Goal: Task Accomplishment & Management: Complete application form

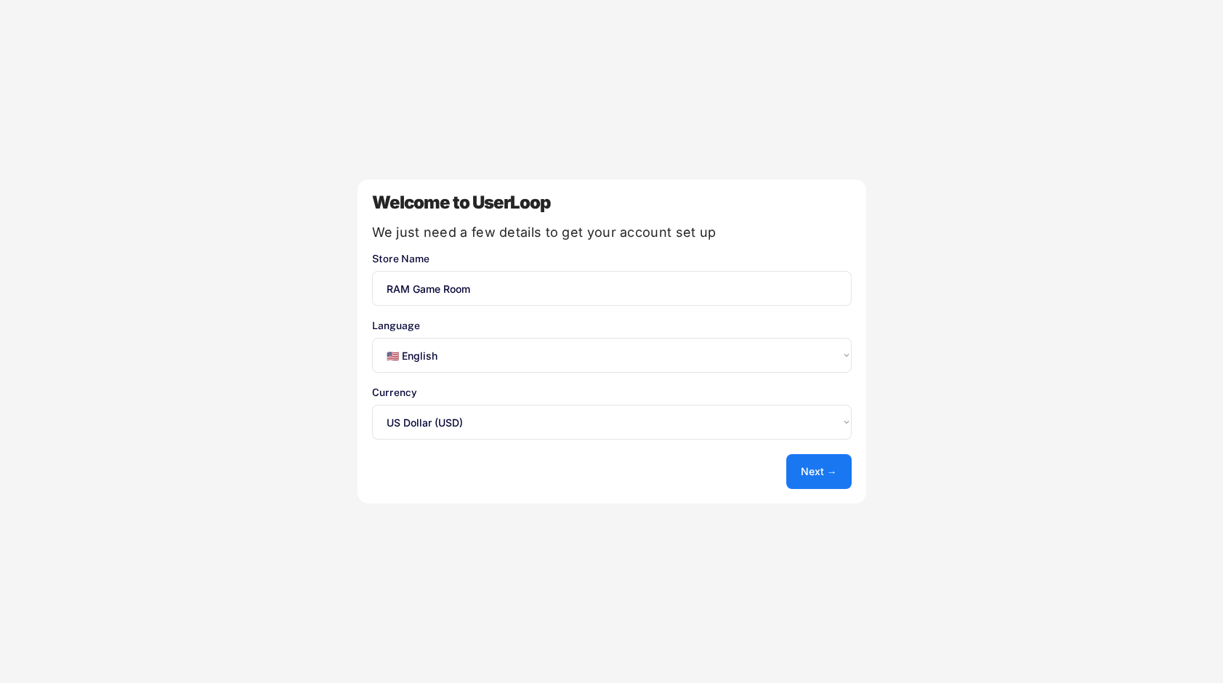
select select ""en""
select select ""1348695171700984260__LOOKUP__1635527639547x175194367885836100""
click at [819, 472] on button "Next →" at bounding box center [818, 471] width 65 height 35
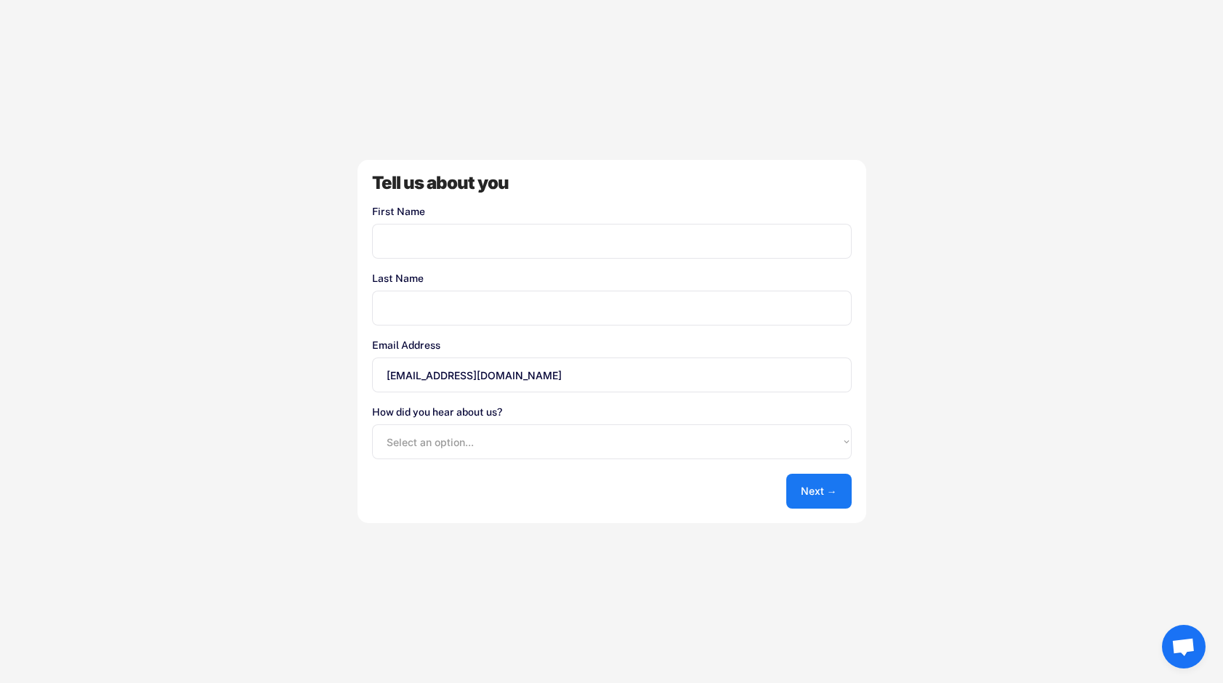
click at [461, 247] on input "input" at bounding box center [612, 241] width 480 height 35
type input "[PERSON_NAME]"
type input "[PERSON_NAME][EMAIL_ADDRESS][DOMAIN_NAME]"
click at [499, 438] on select "Select an option... Shopify App Store Google UserLoop Blog Referred by a friend…" at bounding box center [612, 441] width 480 height 35
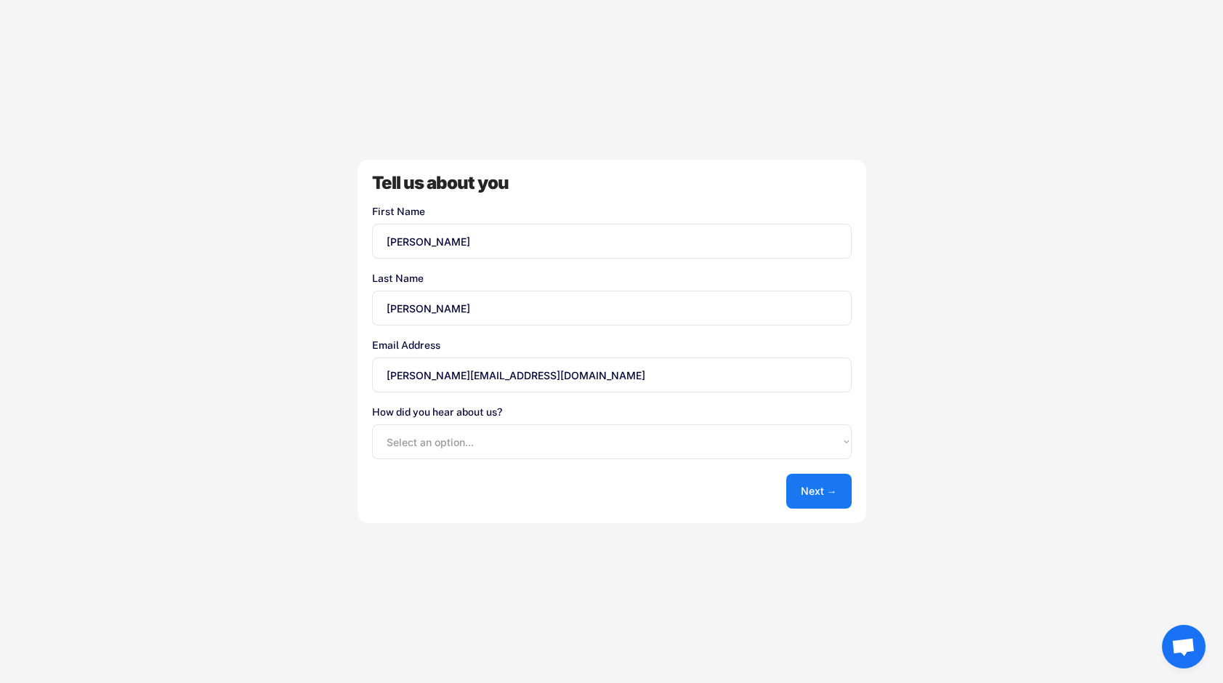
select select ""google""
click at [809, 480] on button "Next →" at bounding box center [818, 491] width 65 height 35
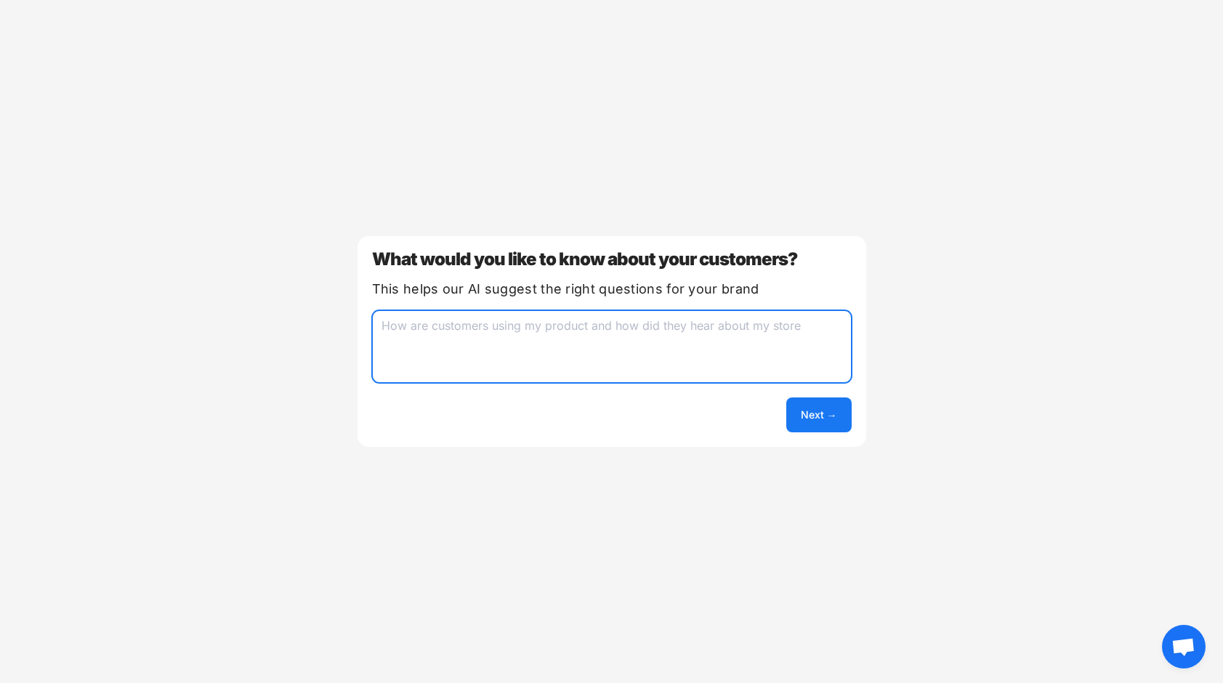
click at [453, 349] on textarea at bounding box center [612, 346] width 480 height 73
type textarea "How they heard about us"
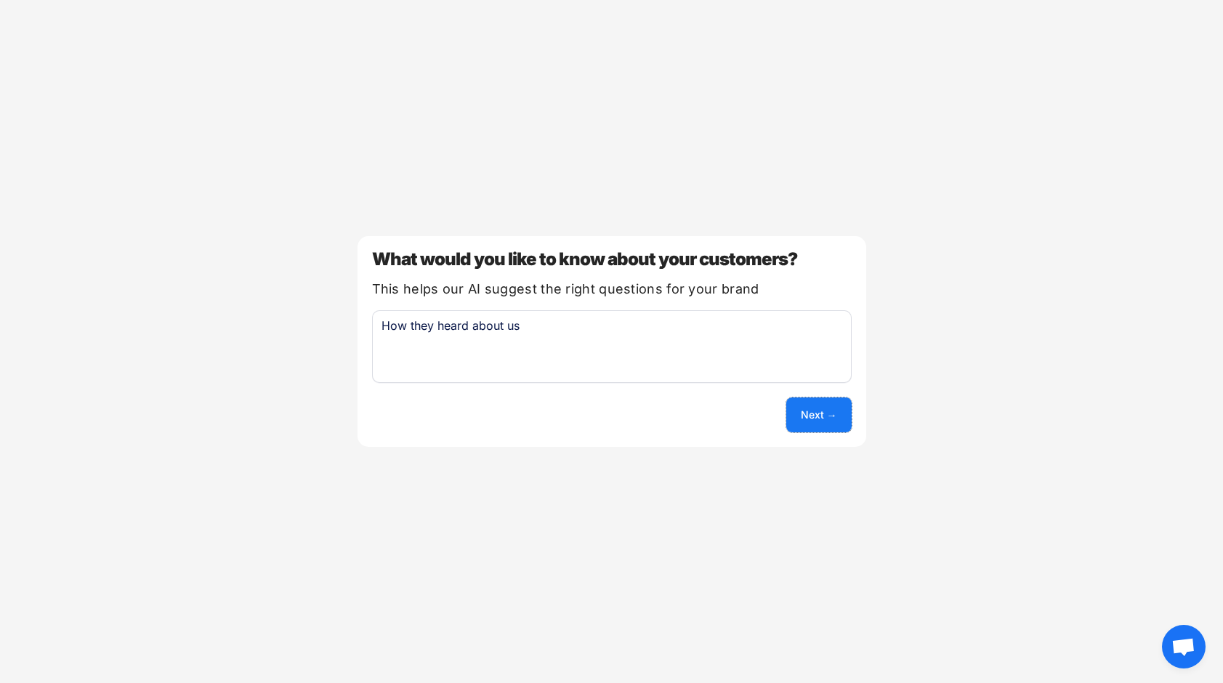
click at [809, 406] on button "Next →" at bounding box center [818, 415] width 65 height 35
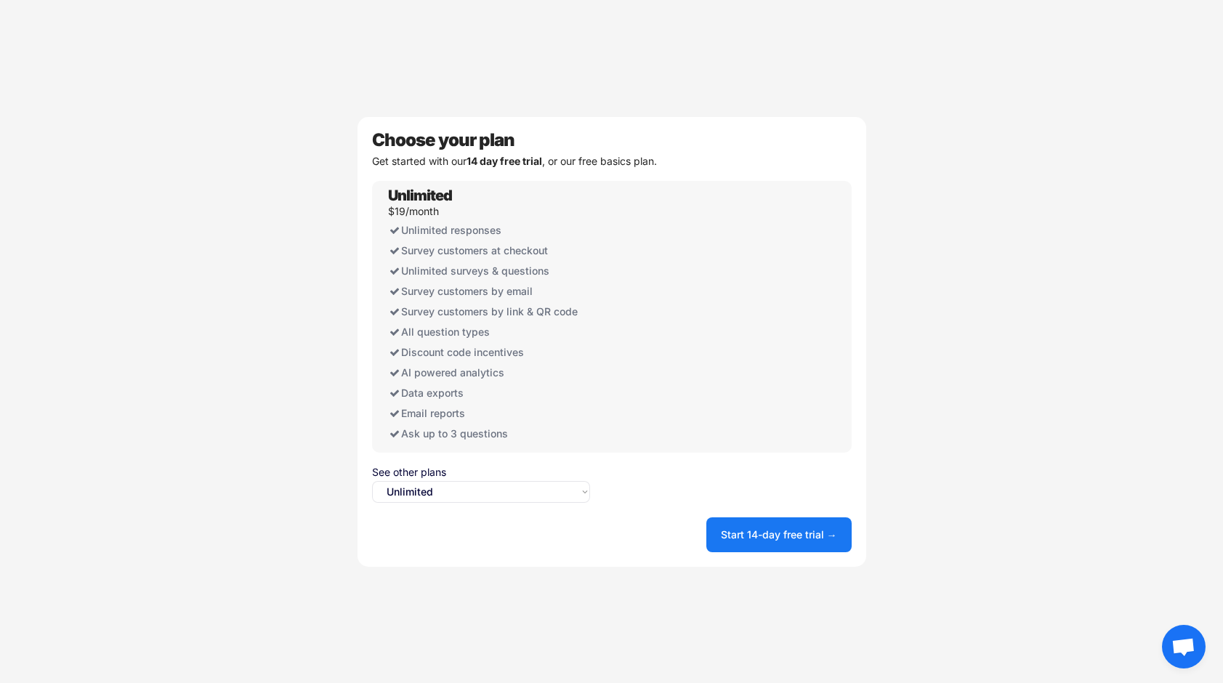
click at [567, 494] on select "Select an option... Unlimited Free" at bounding box center [481, 492] width 218 height 22
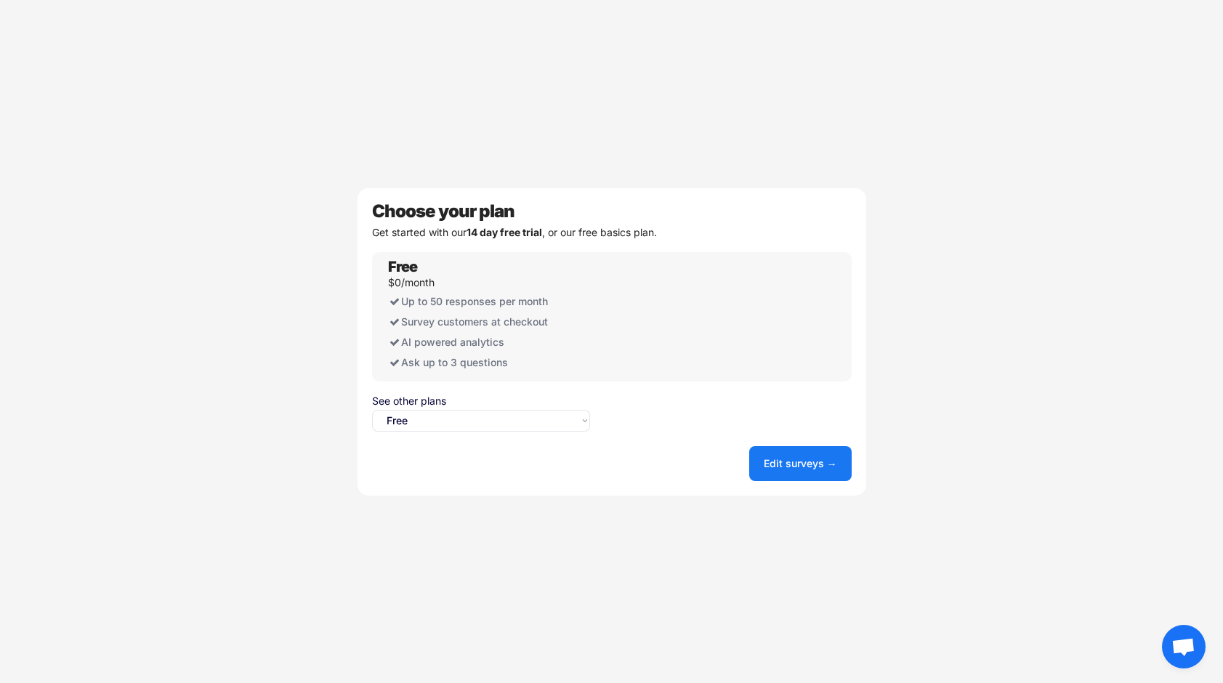
click at [550, 418] on select "Select an option... Unlimited Free" at bounding box center [481, 421] width 218 height 22
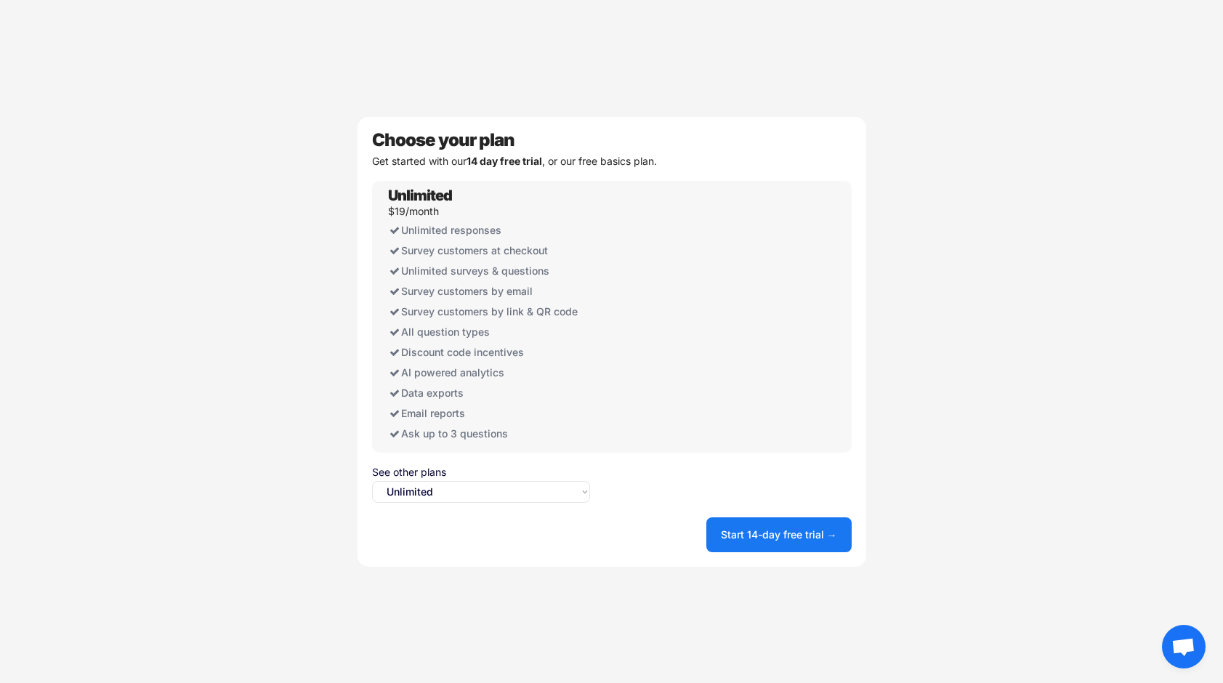
click at [538, 493] on select "Select an option... Unlimited Free" at bounding box center [481, 492] width 218 height 22
select select ""free0""
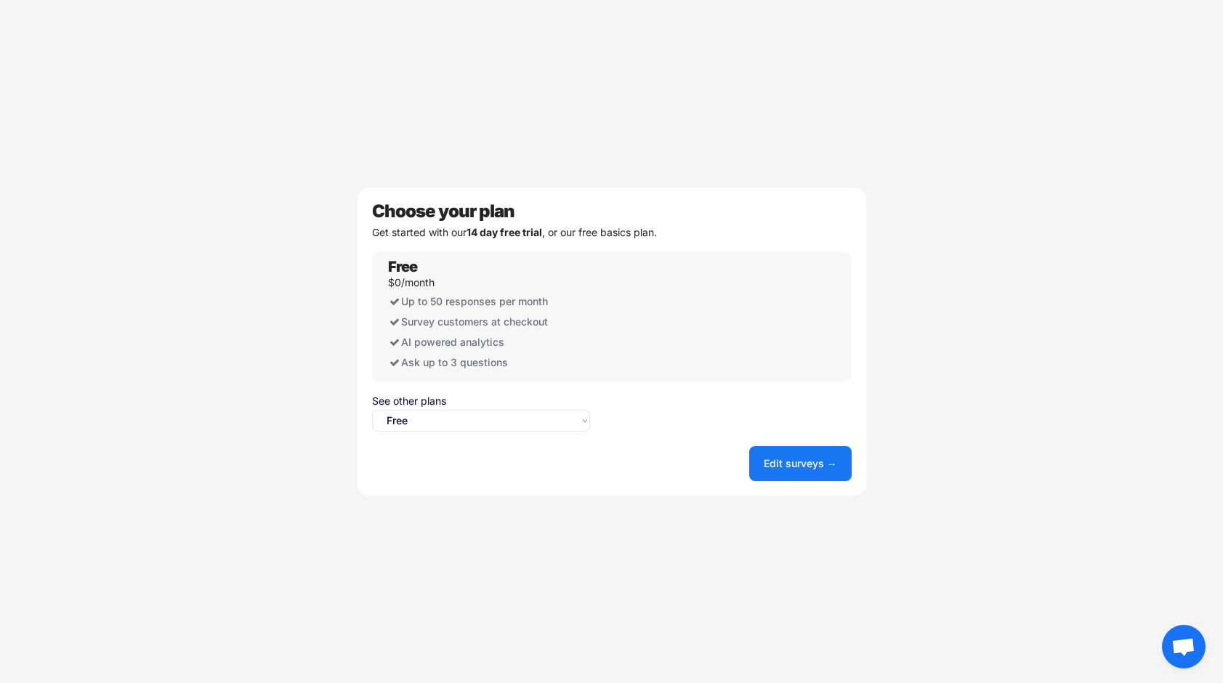
click at [784, 471] on button "Edit surveys →" at bounding box center [800, 463] width 102 height 35
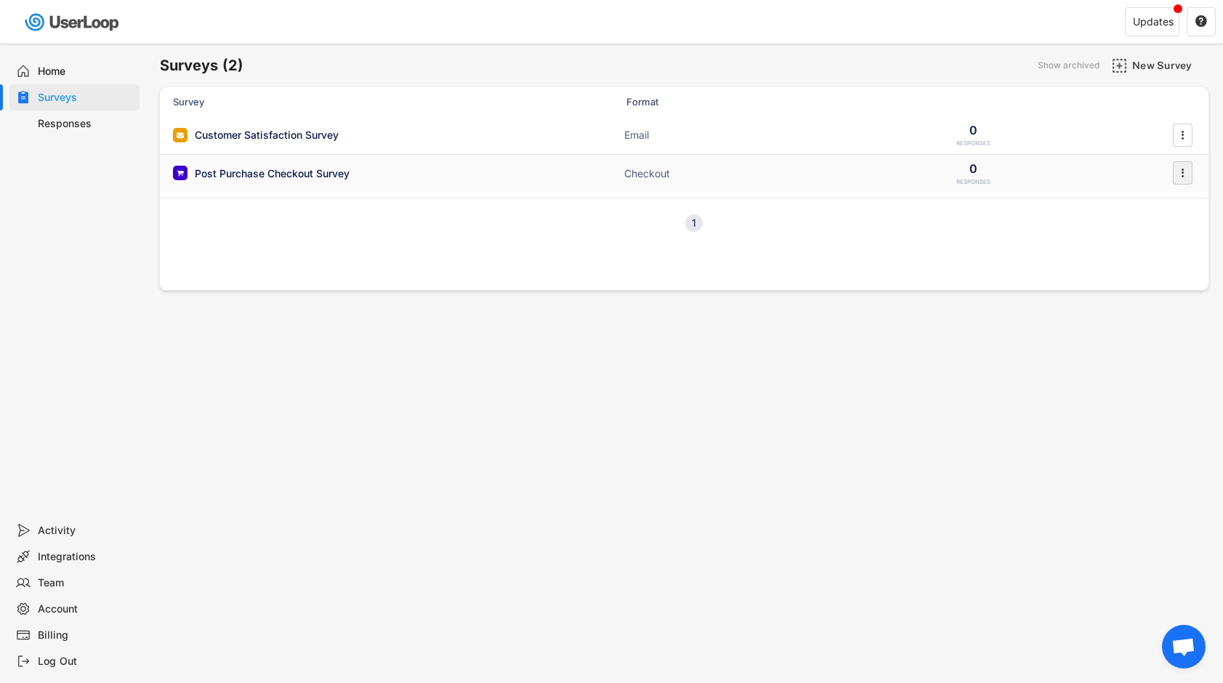
click at [1180, 172] on icon "" at bounding box center [1182, 173] width 15 height 22
click at [1124, 209] on div "Enable" at bounding box center [1151, 204] width 115 height 22
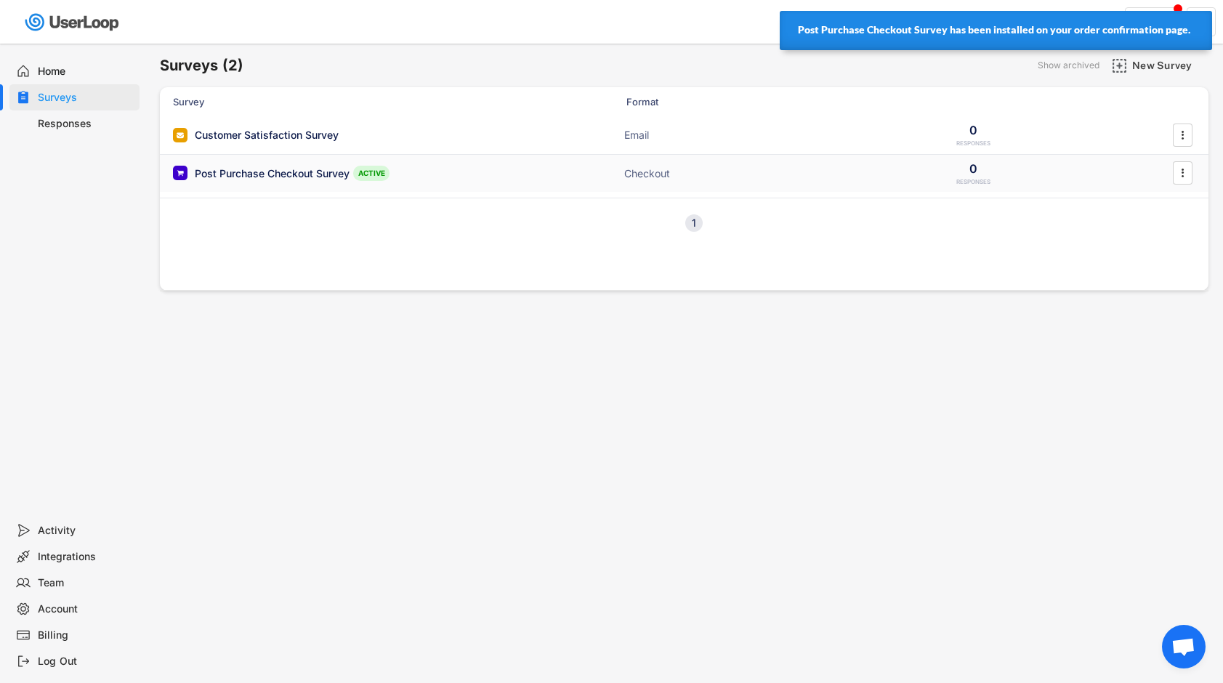
click at [281, 174] on div "Post Purchase Checkout Survey" at bounding box center [272, 173] width 155 height 15
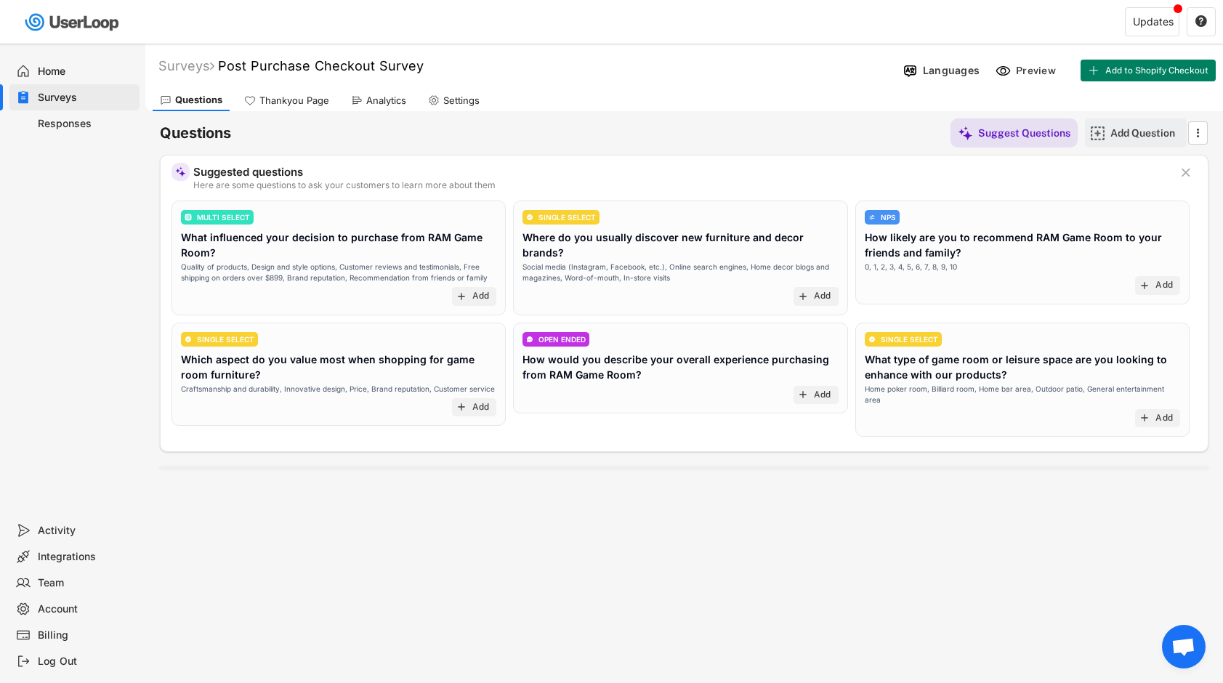
click at [1101, 134] on img at bounding box center [1097, 133] width 15 height 15
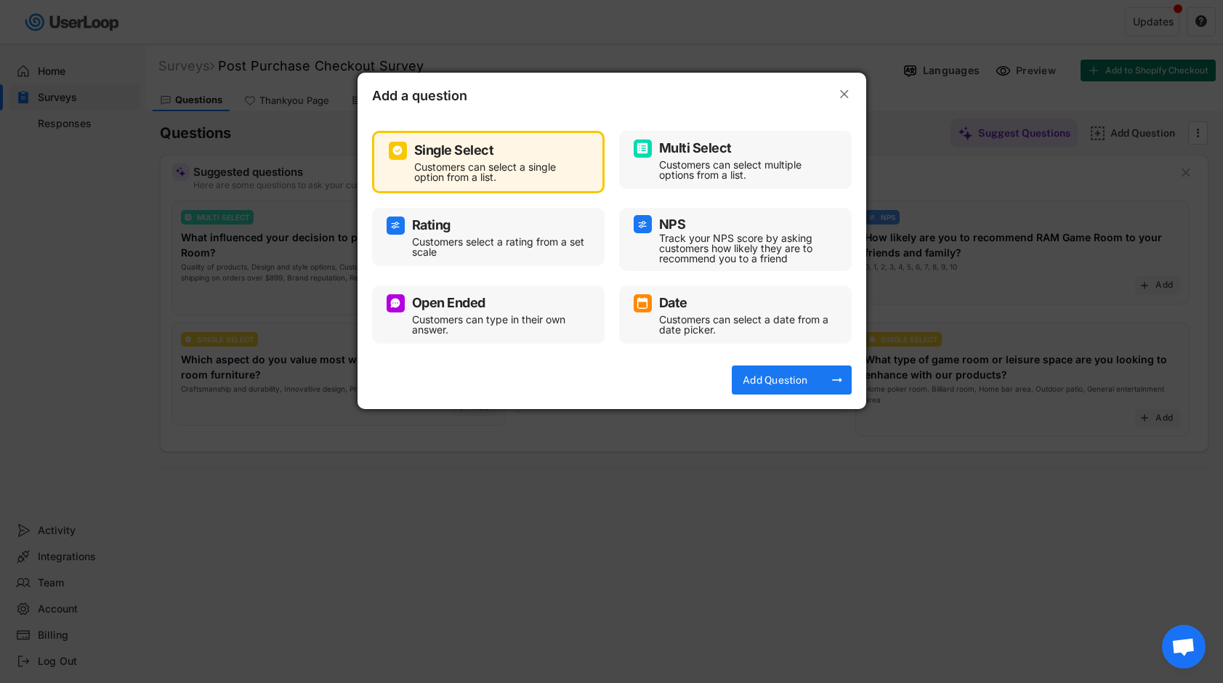
click at [686, 166] on div "Customers can select multiple options from a list." at bounding box center [746, 170] width 174 height 20
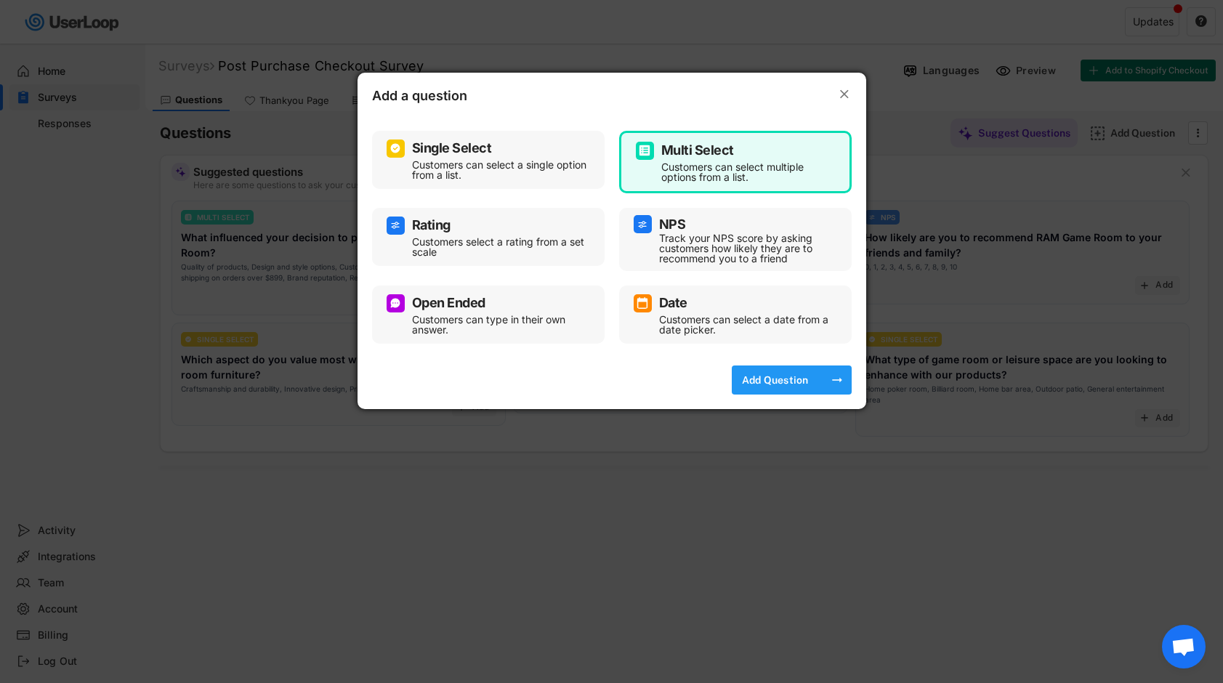
click at [794, 374] on div "Add Question" at bounding box center [775, 380] width 73 height 13
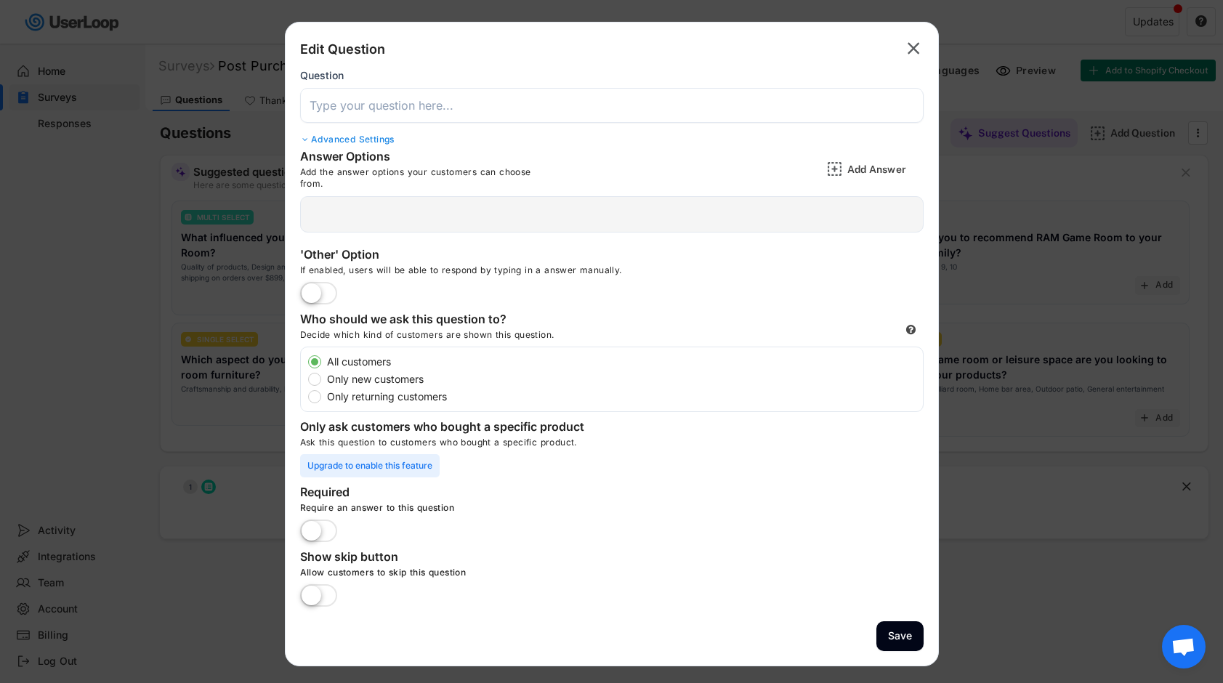
click at [357, 109] on input "input" at bounding box center [612, 105] width 624 height 35
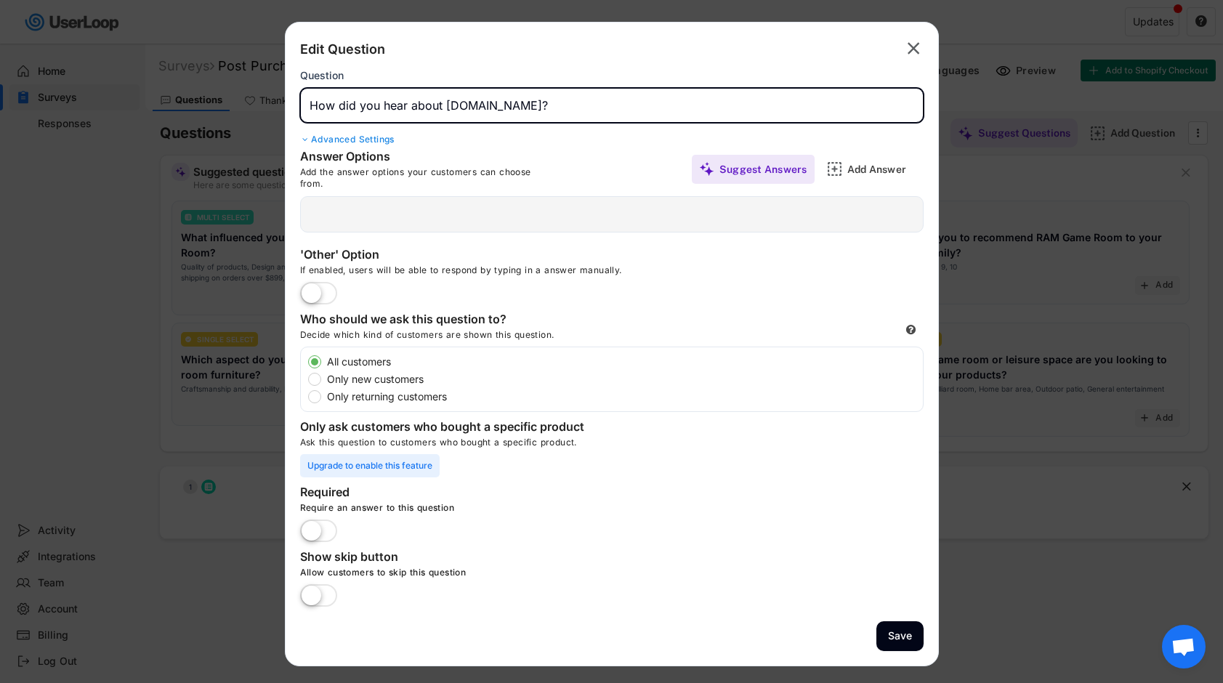
type input "How did you hear about RAMGAMEROOM.COM?"
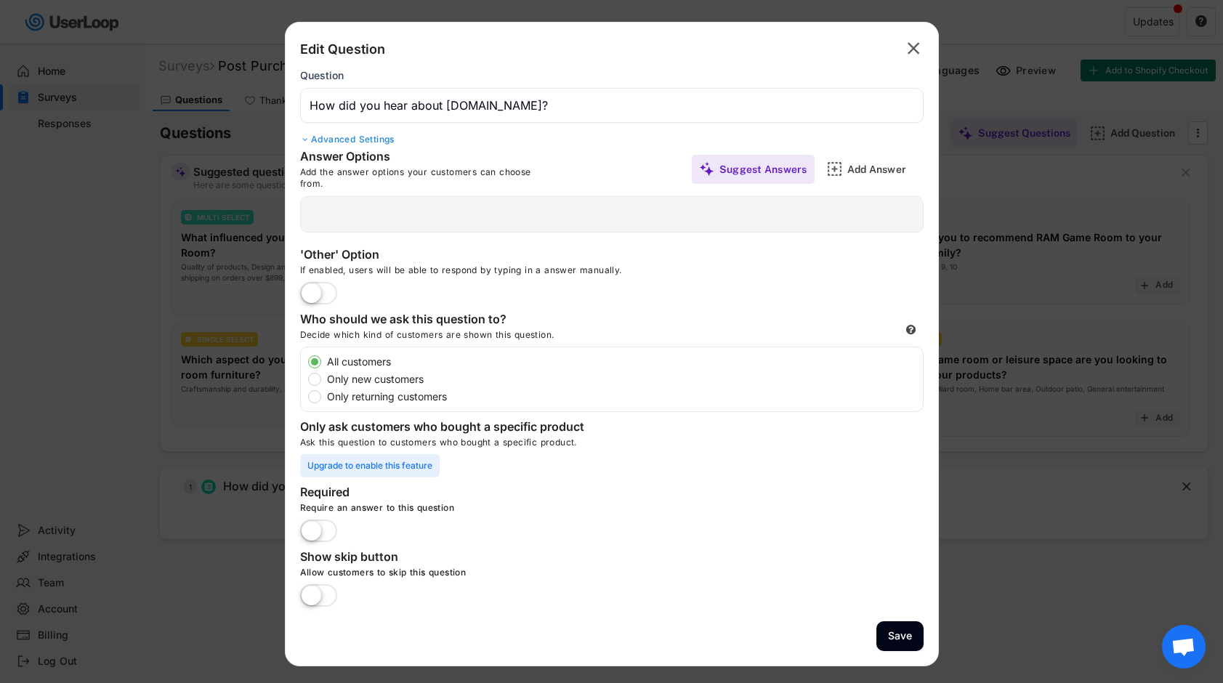
click at [320, 528] on label at bounding box center [319, 532] width 44 height 32
click at [0, 0] on input "checkbox" at bounding box center [0, 0] width 0 height 0
click at [854, 169] on div "Add Answer" at bounding box center [883, 169] width 73 height 13
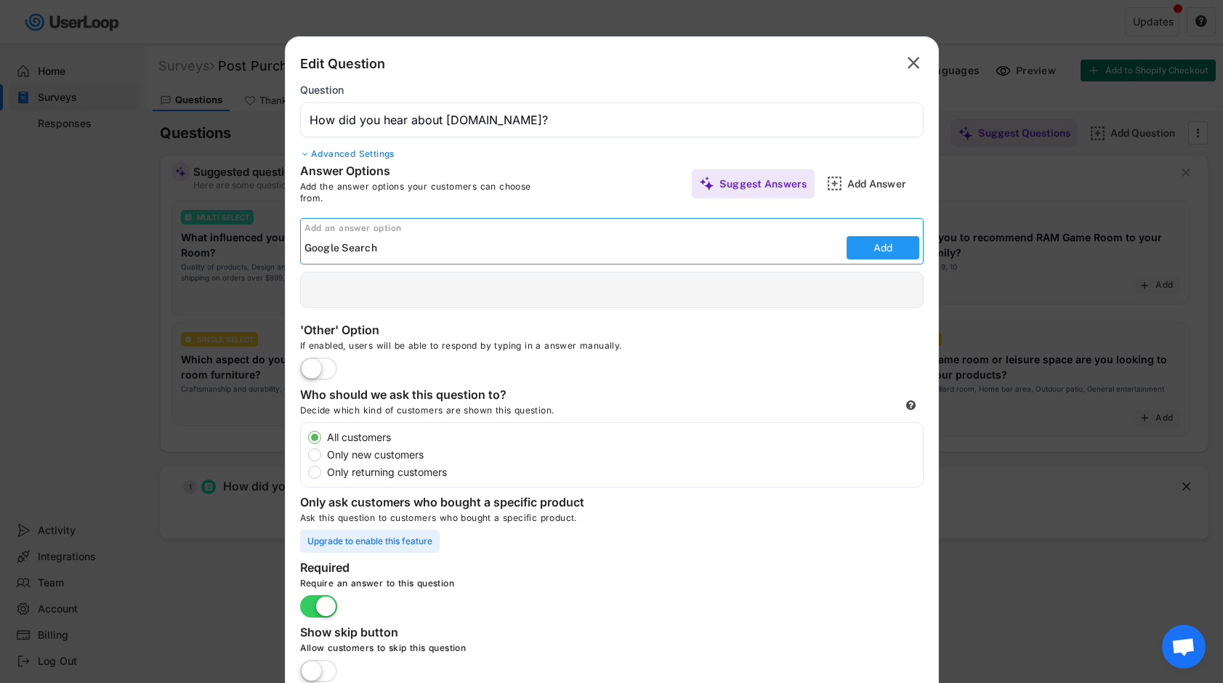
type input "Google Search"
click at [873, 251] on button "Add" at bounding box center [883, 247] width 73 height 23
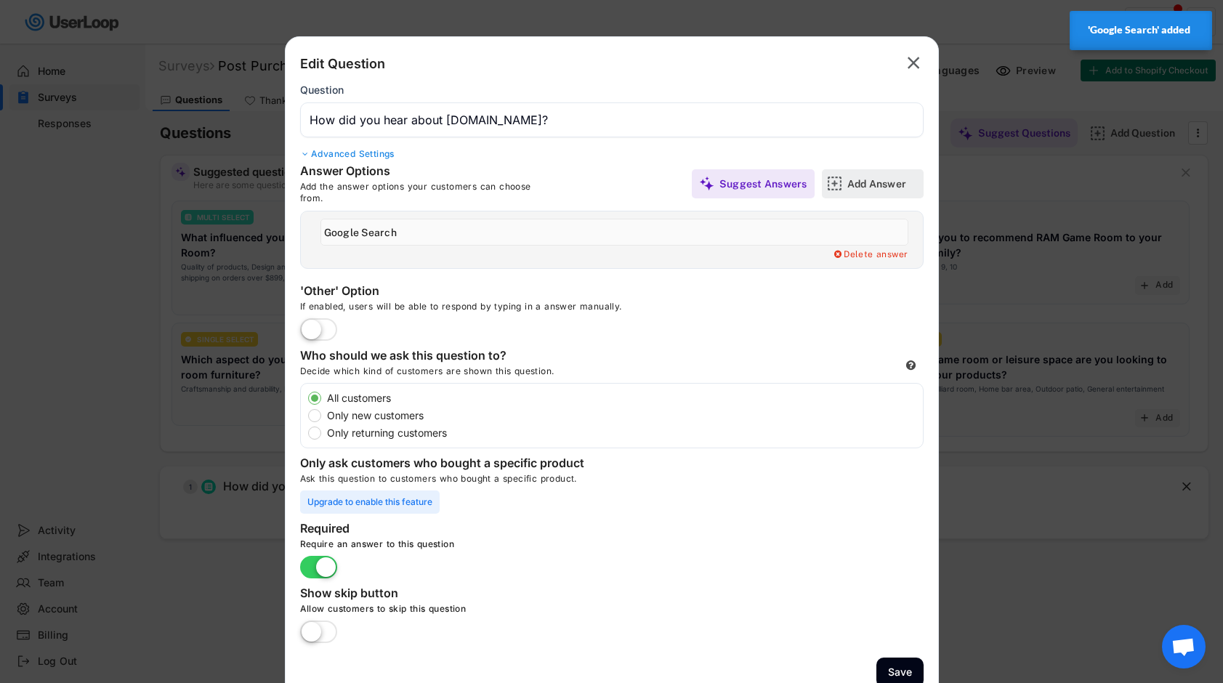
click at [867, 183] on div "Add Answer" at bounding box center [883, 183] width 73 height 13
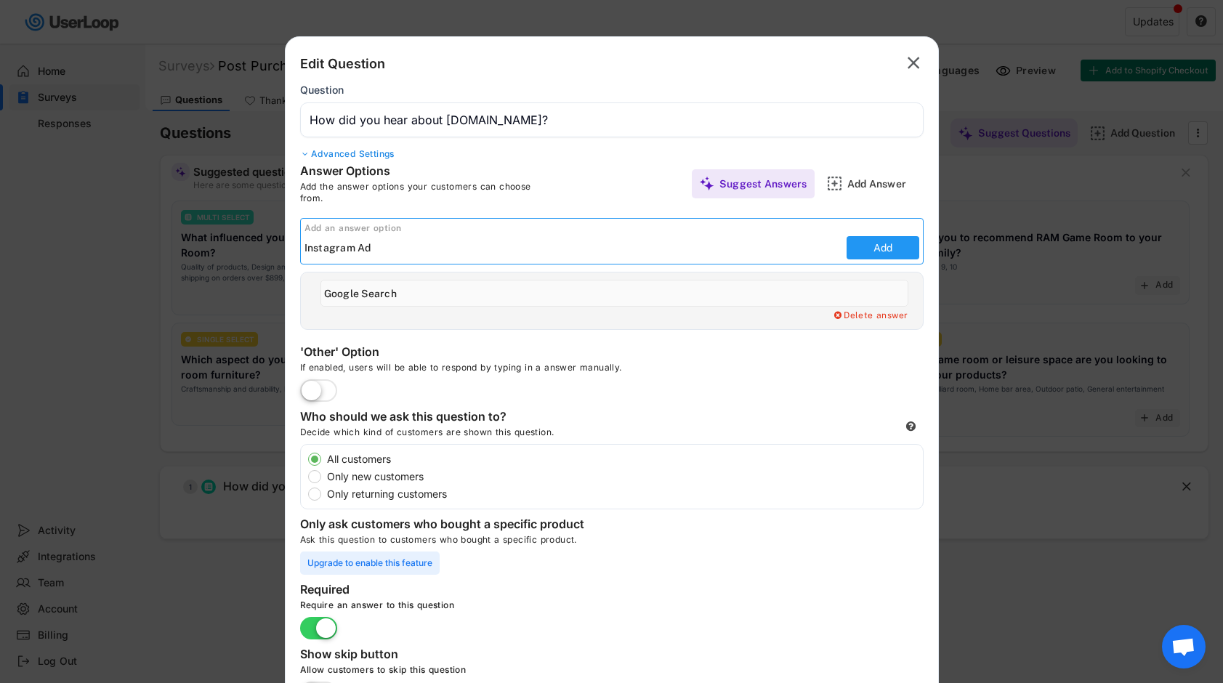
type input "Instagram Ad"
click at [879, 241] on button "Add" at bounding box center [883, 247] width 73 height 23
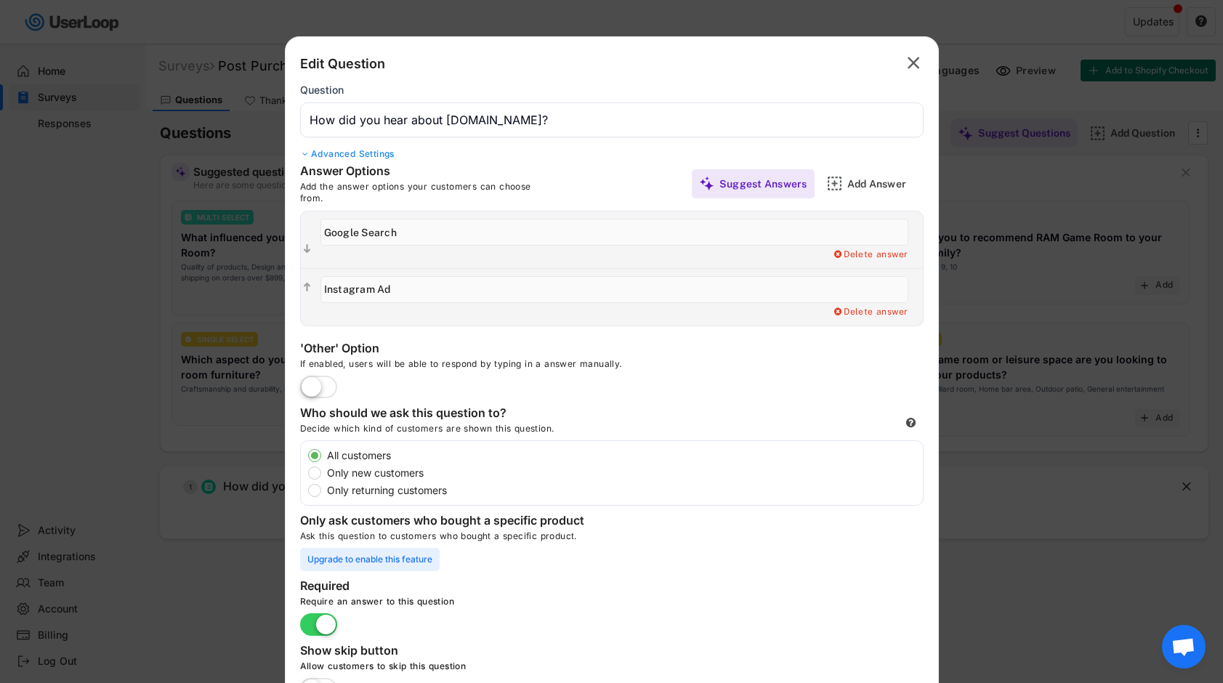
click at [319, 388] on label at bounding box center [319, 388] width 44 height 32
click at [0, 0] on input "checkbox" at bounding box center [0, 0] width 0 height 0
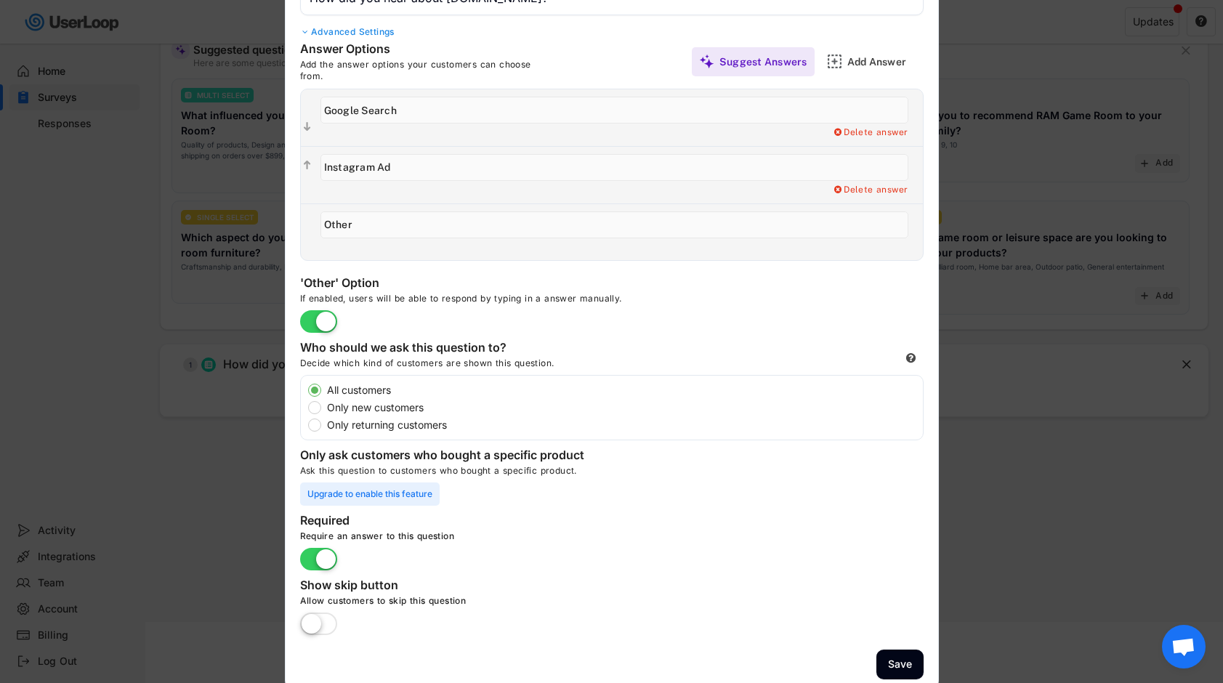
scroll to position [134, 0]
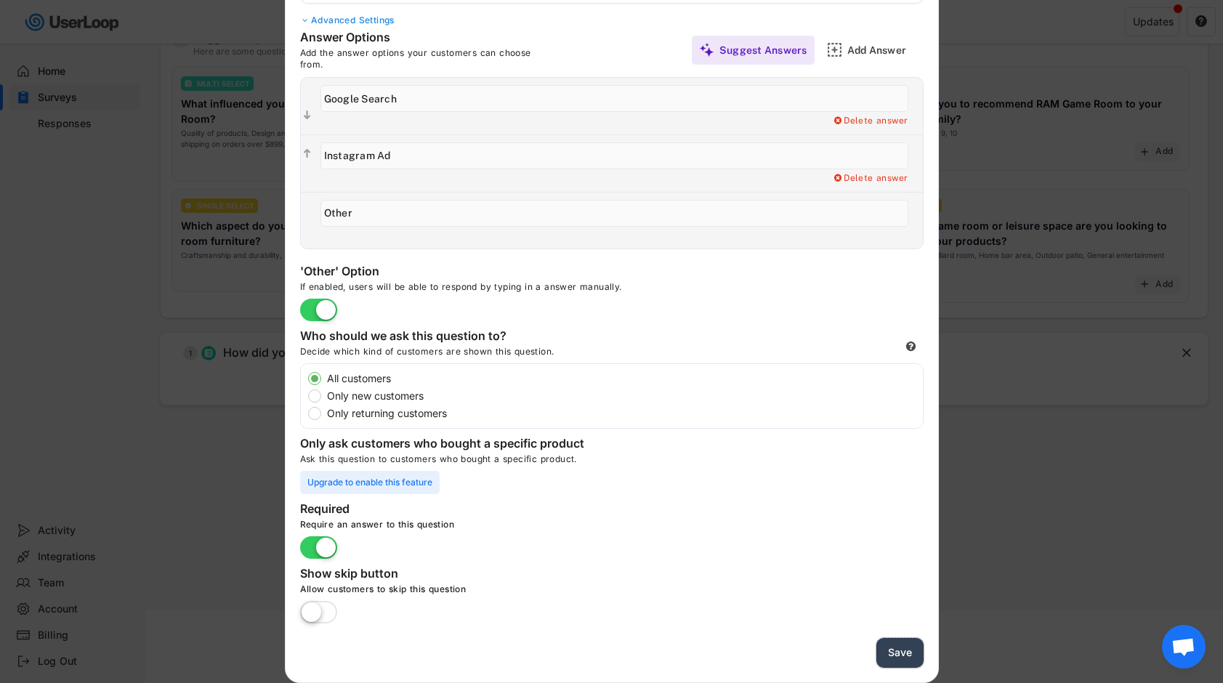
click at [890, 650] on button "Save" at bounding box center [899, 653] width 47 height 30
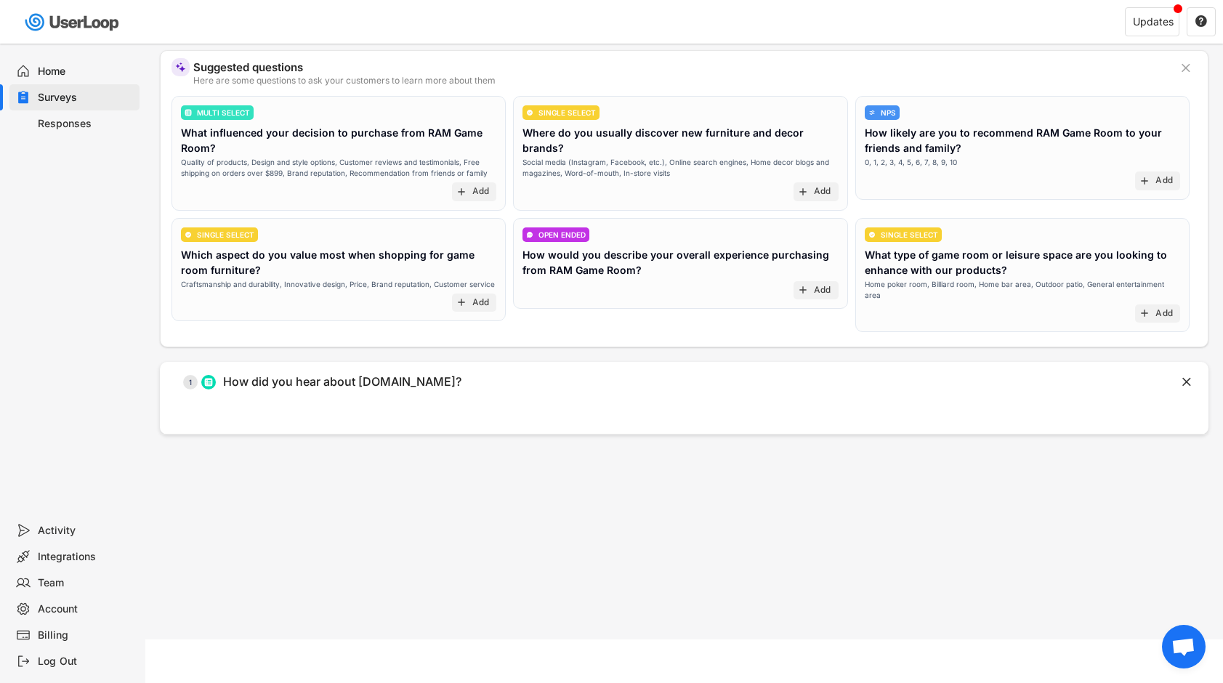
click at [419, 400] on div "  1 How did you hear about RAMGAMEROOM.COM? " at bounding box center [684, 398] width 1049 height 73
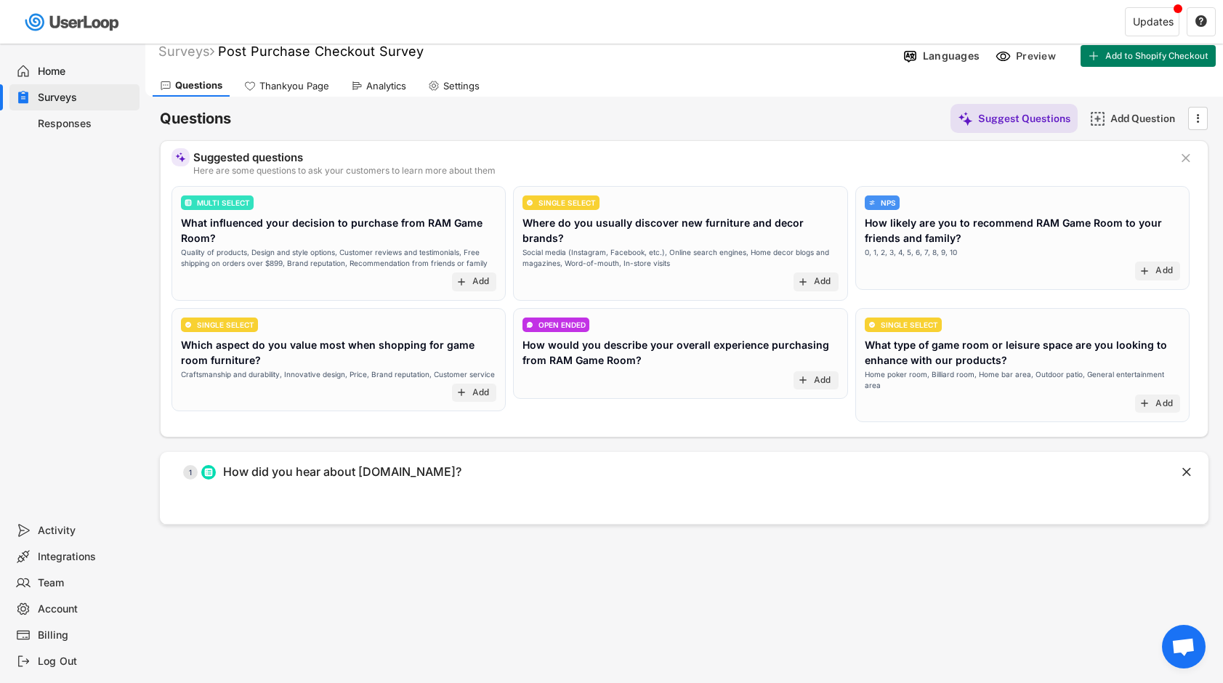
scroll to position [0, 0]
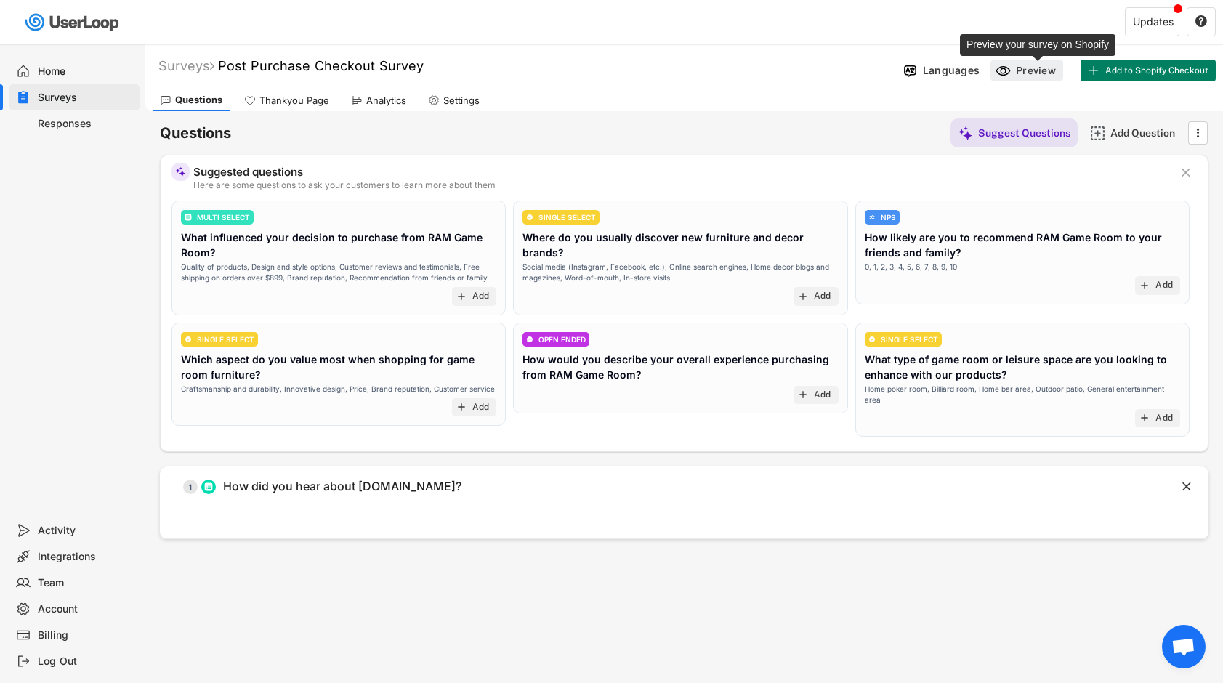
click at [1028, 67] on div "Preview" at bounding box center [1038, 70] width 44 height 13
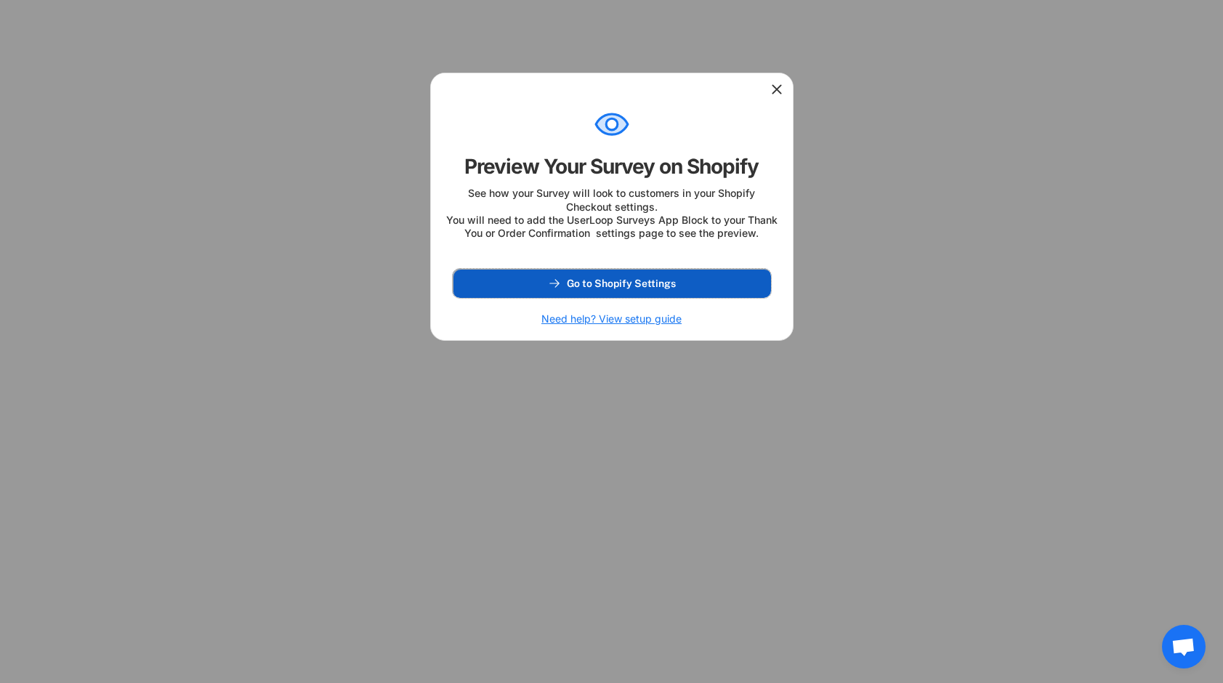
click at [671, 298] on button "Go to Shopify Settings" at bounding box center [612, 283] width 318 height 29
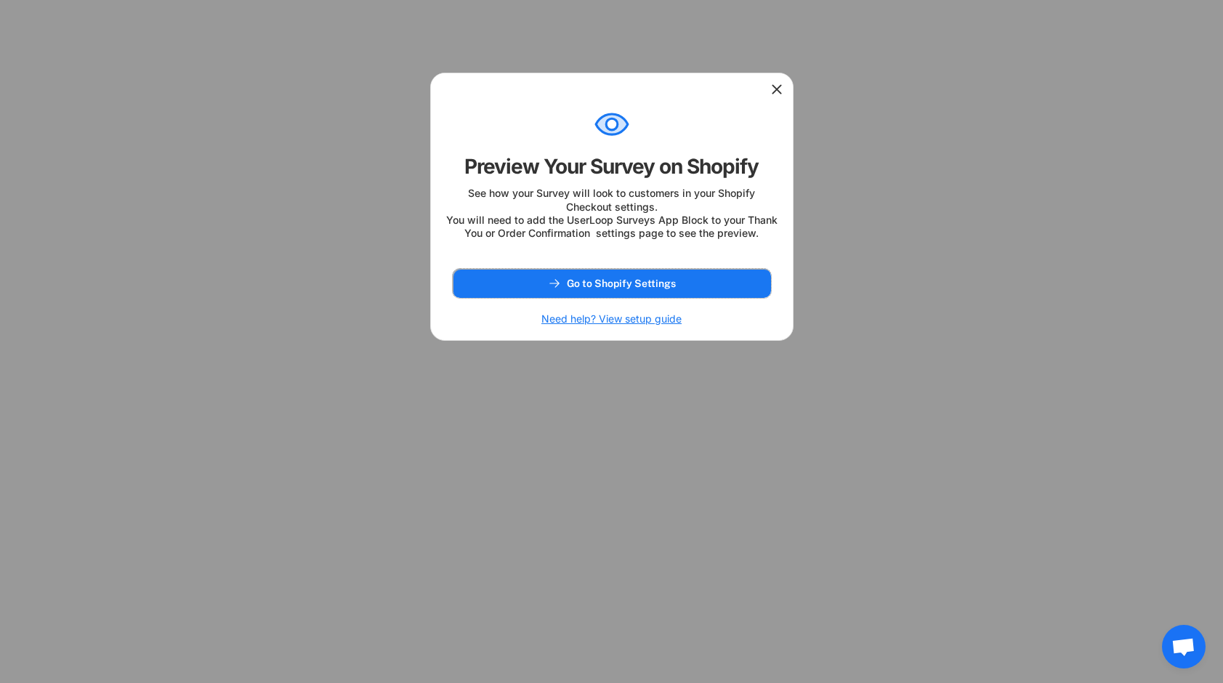
click at [776, 95] on icon at bounding box center [777, 89] width 15 height 15
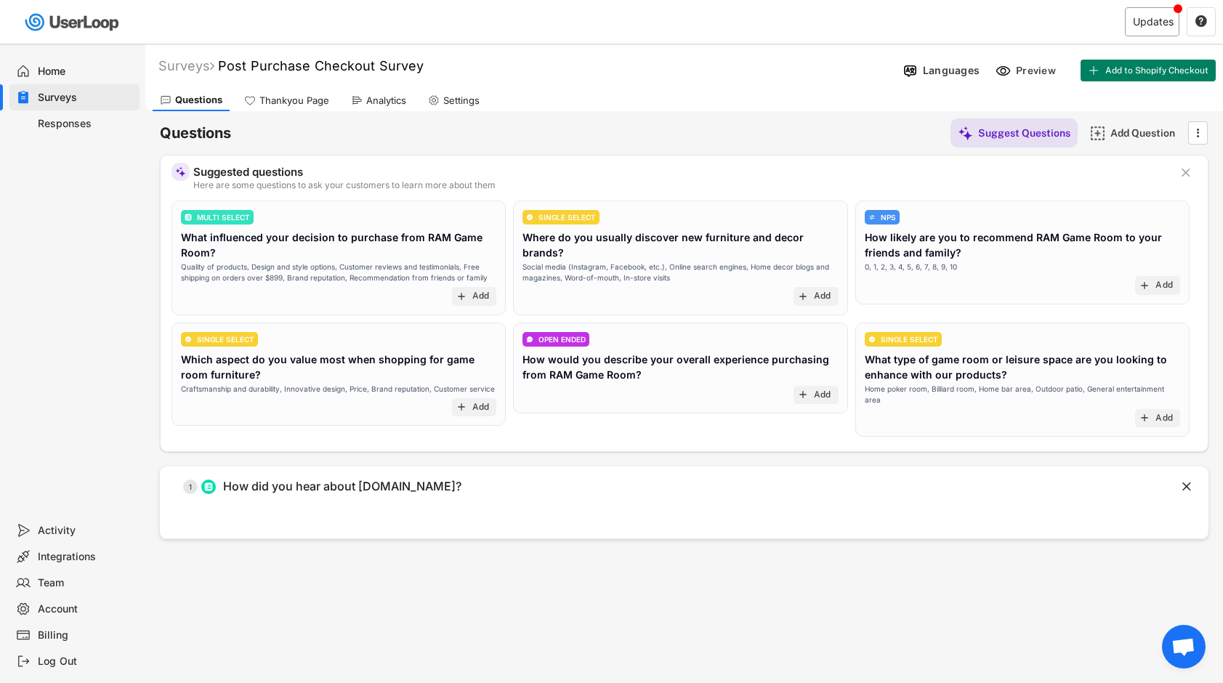
click at [1154, 19] on div "Updates" at bounding box center [1153, 22] width 41 height 10
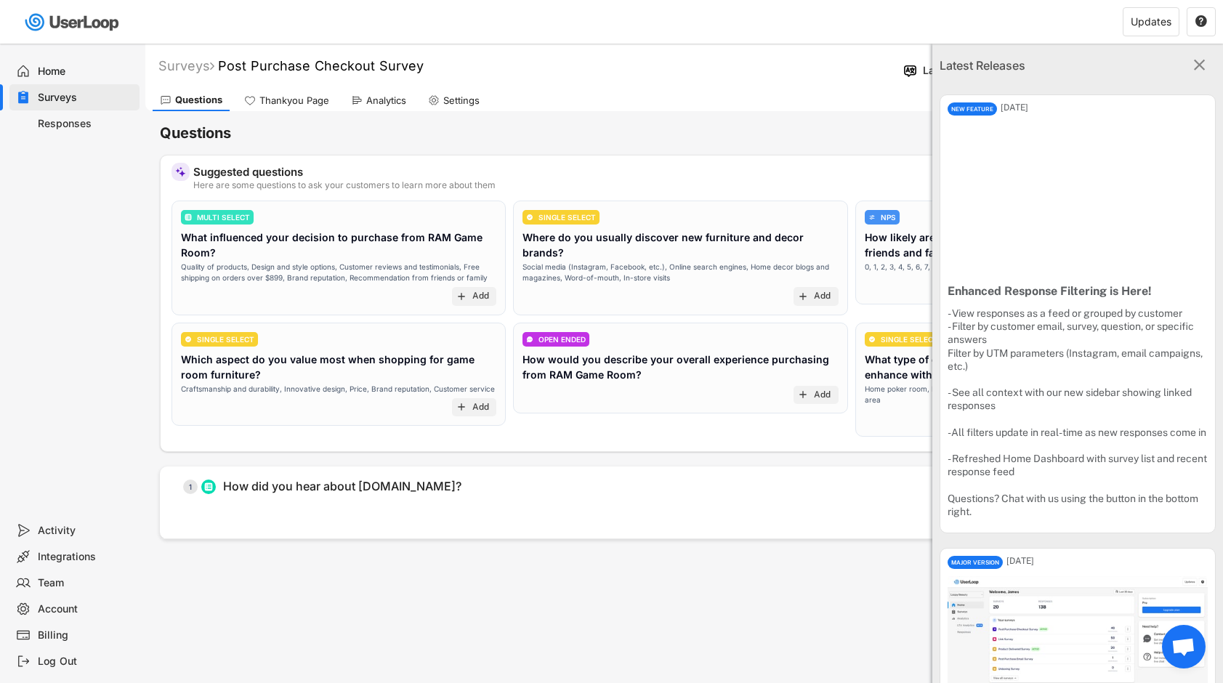
click at [799, 101] on div "Questions Thankyou Page Analytics Settings" at bounding box center [684, 98] width 1078 height 25
click at [1197, 62] on text "" at bounding box center [1200, 64] width 12 height 19
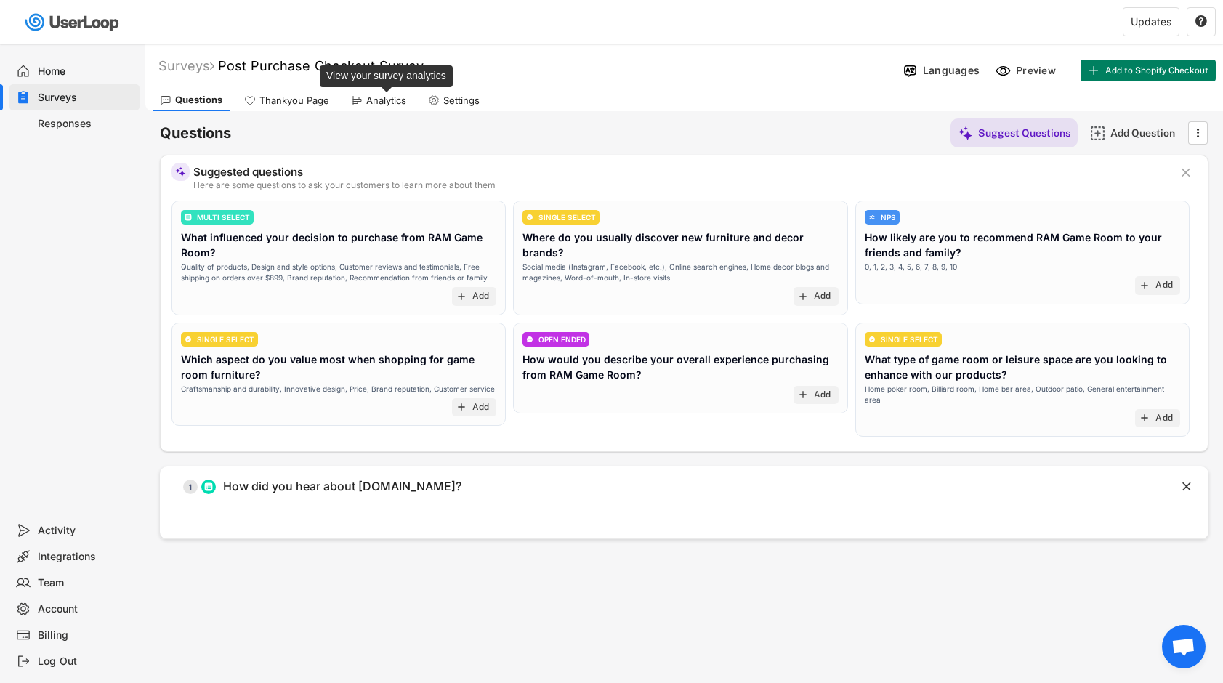
click at [393, 98] on div "Analytics" at bounding box center [386, 100] width 40 height 12
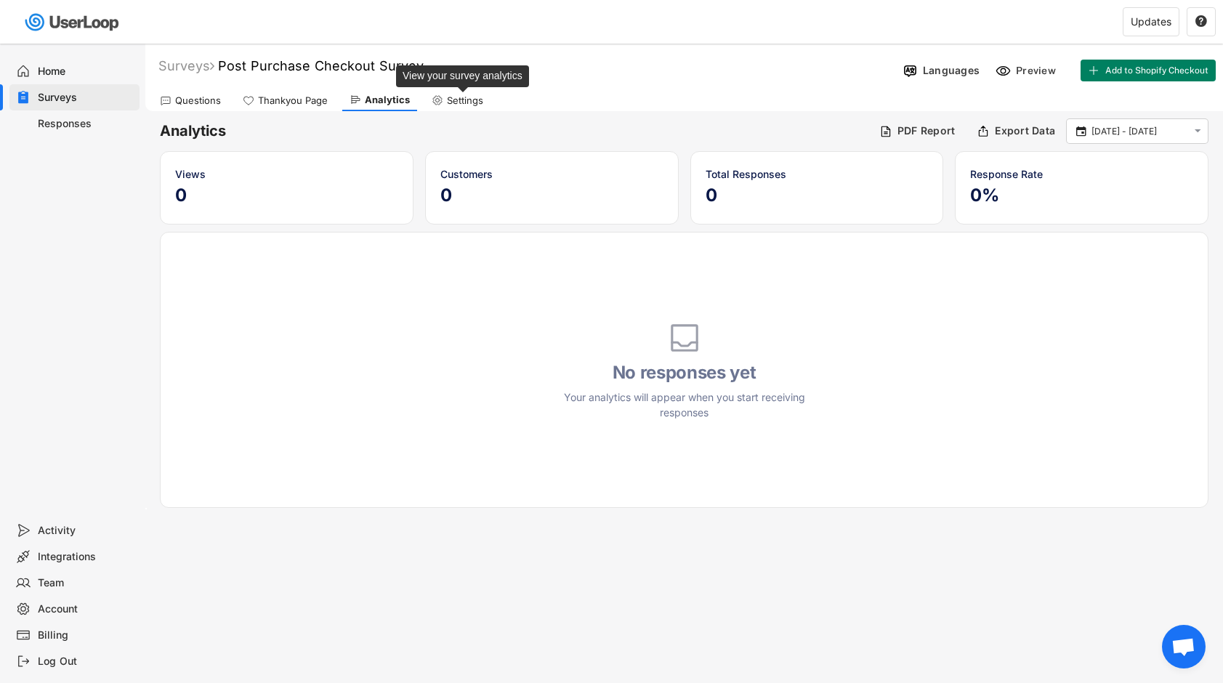
click at [457, 99] on div "Settings" at bounding box center [465, 100] width 36 height 12
select select ""weekly""
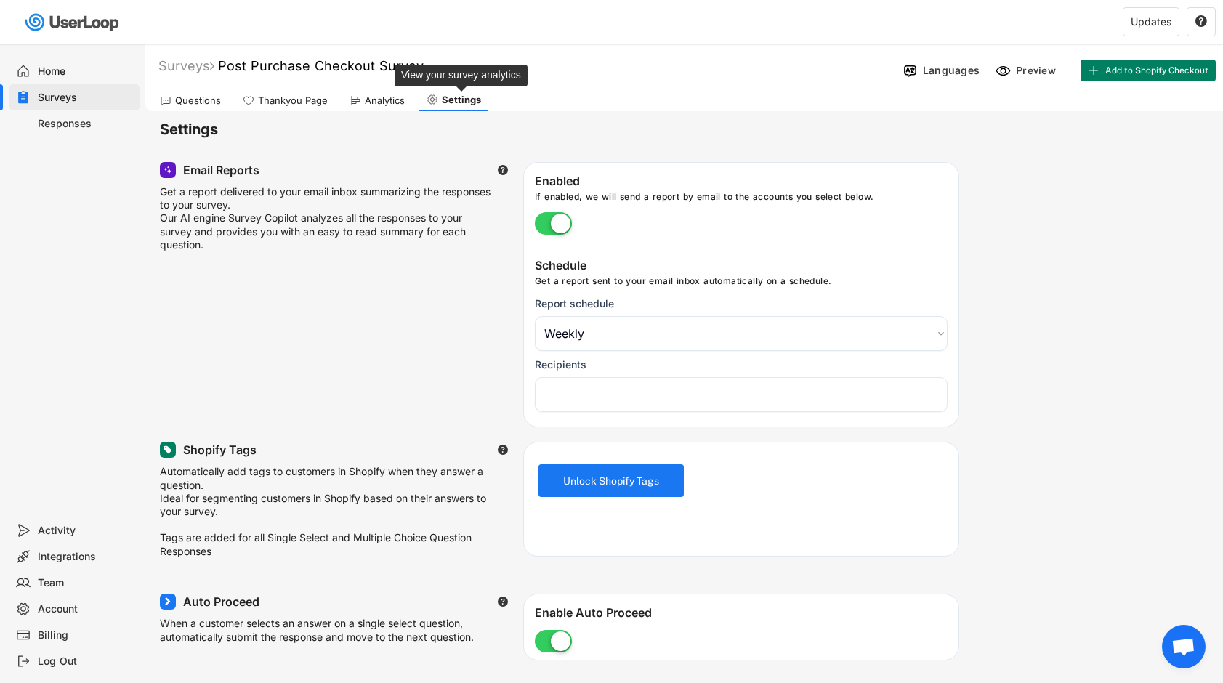
select select "1348695171700984260__LOOKUP__1758134807478x859463138411435900"
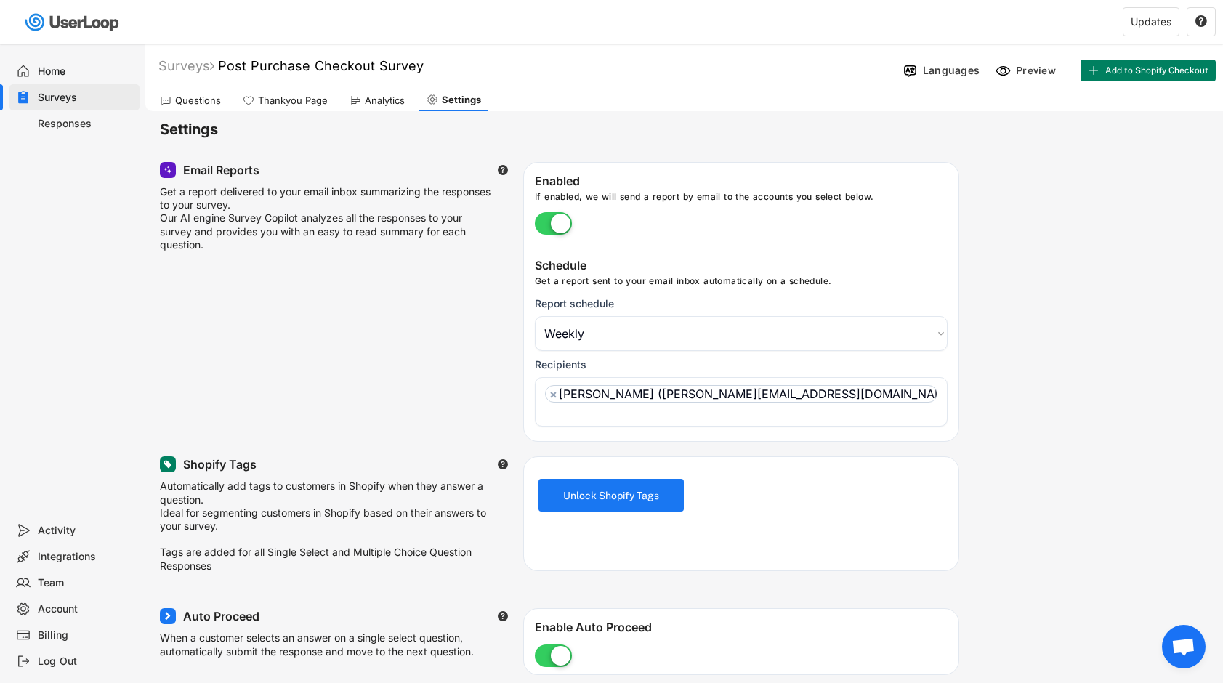
click at [735, 340] on select "Choose an option Daily Weekly Monthly" at bounding box center [741, 333] width 413 height 35
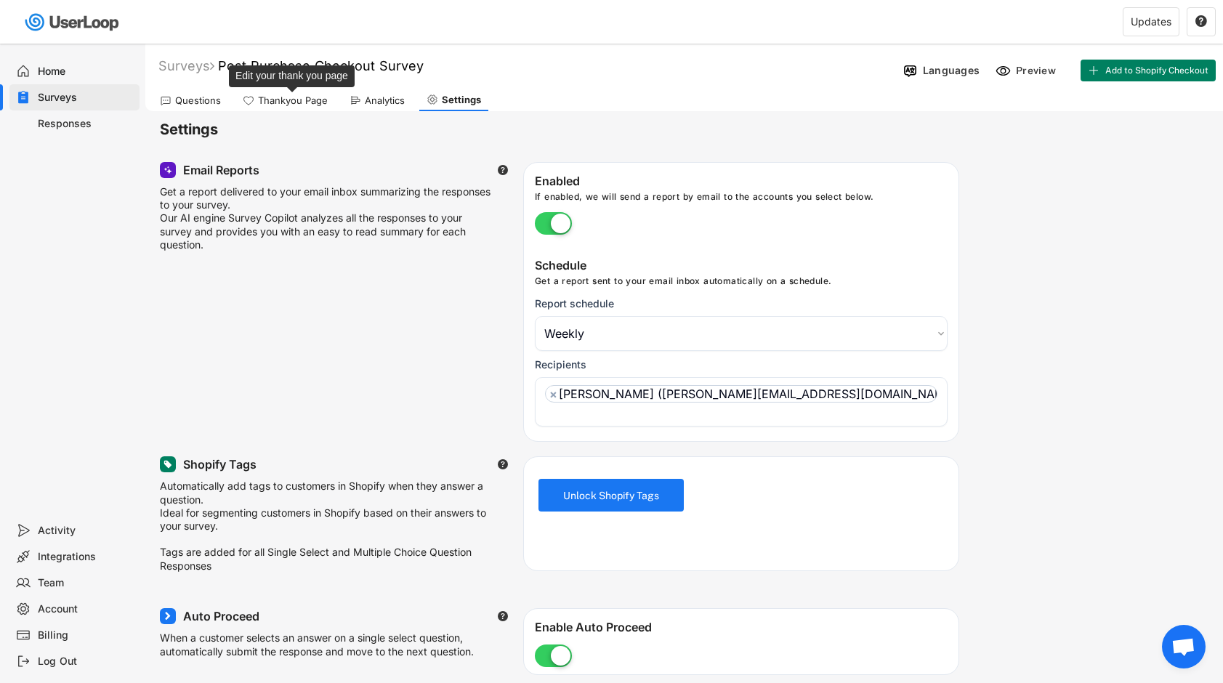
click at [269, 101] on div "Thankyou Page" at bounding box center [293, 100] width 70 height 12
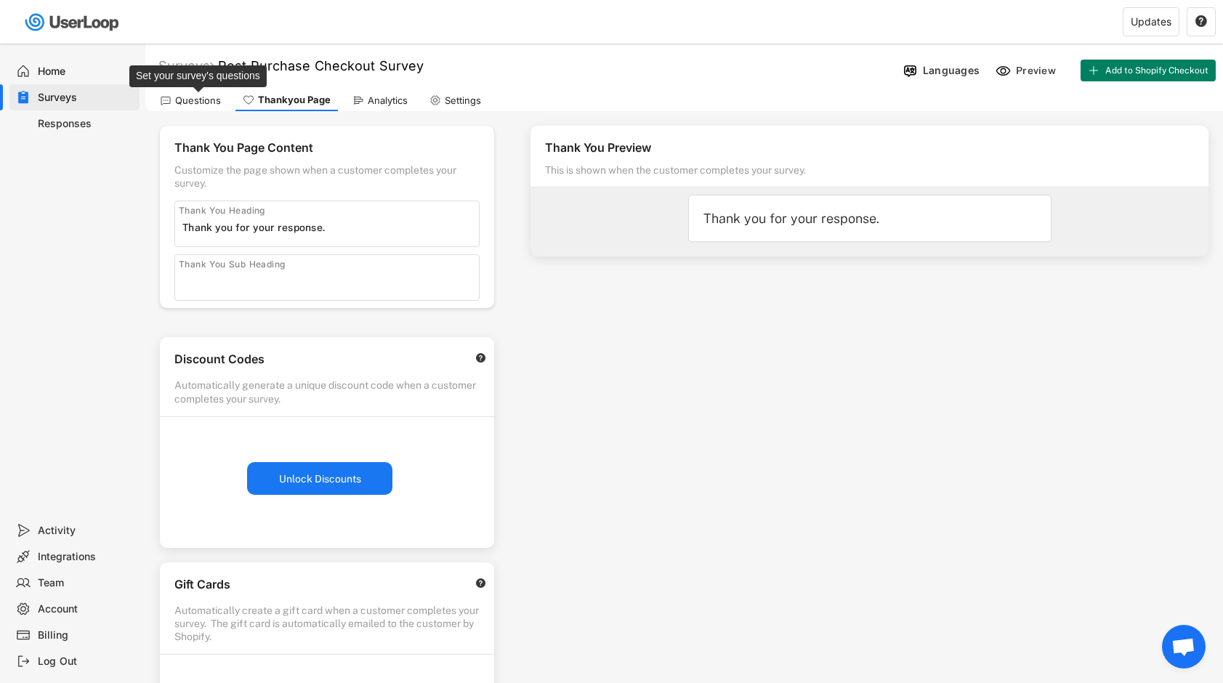
click at [203, 103] on div "Questions" at bounding box center [198, 100] width 46 height 12
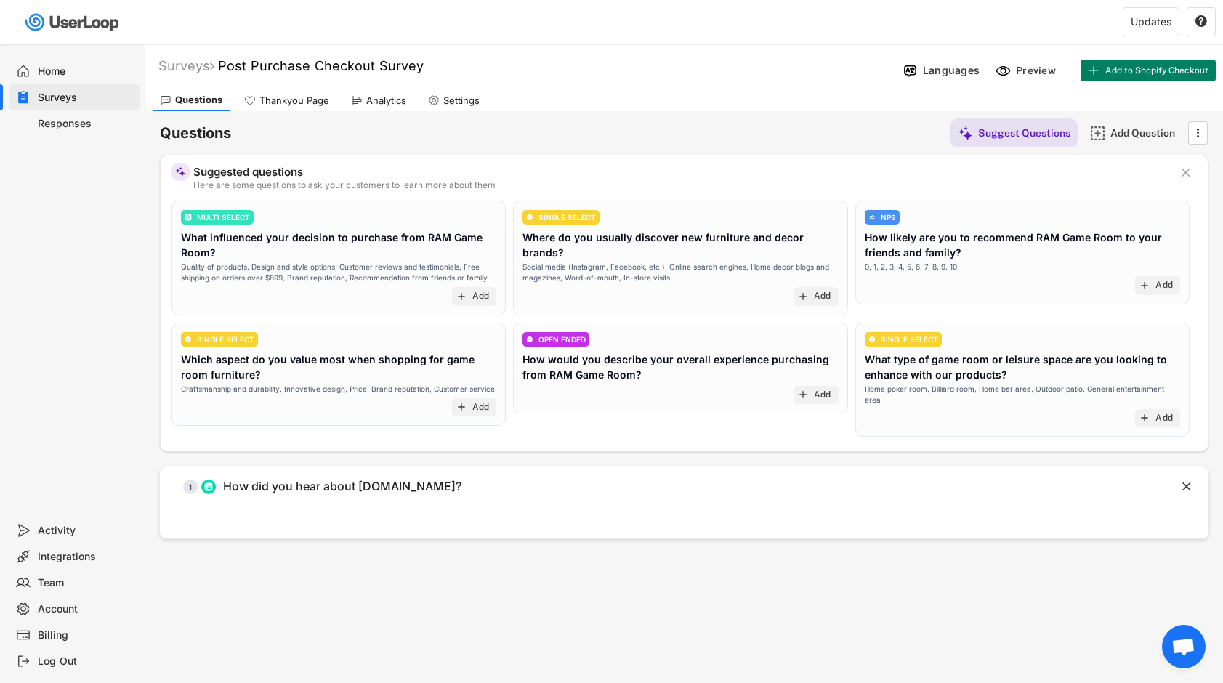
click at [47, 68] on div "Home" at bounding box center [86, 72] width 96 height 14
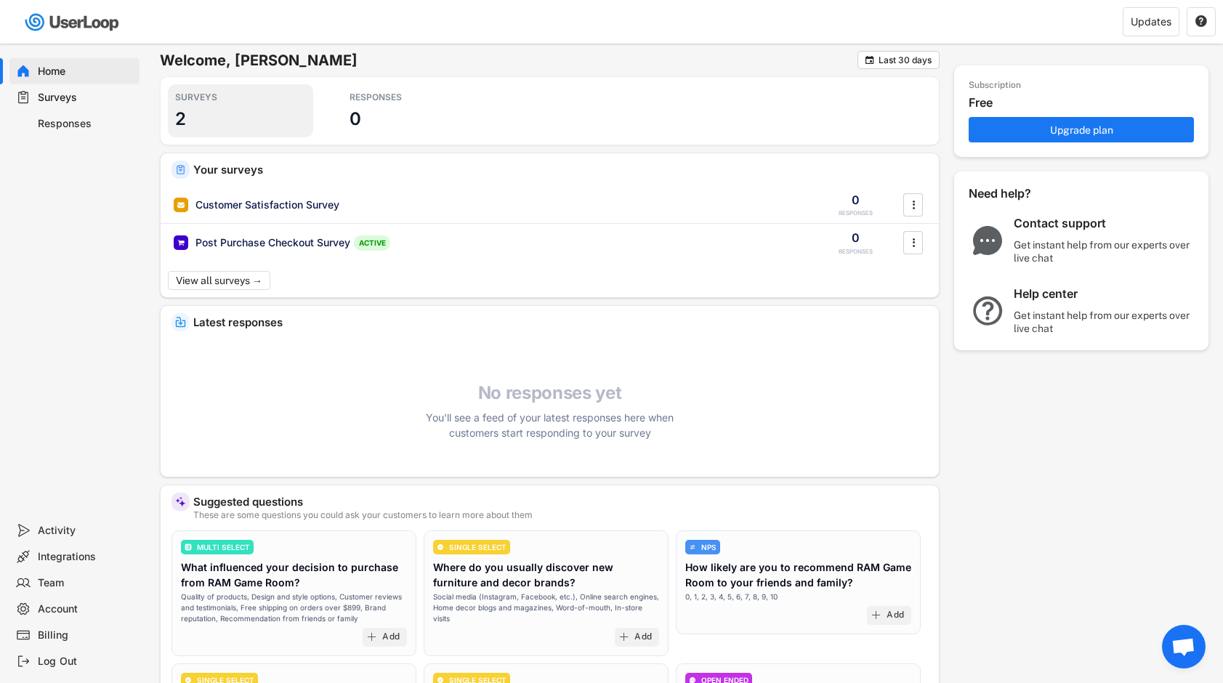
click at [201, 104] on div "SURVEYS 2" at bounding box center [240, 110] width 145 height 53
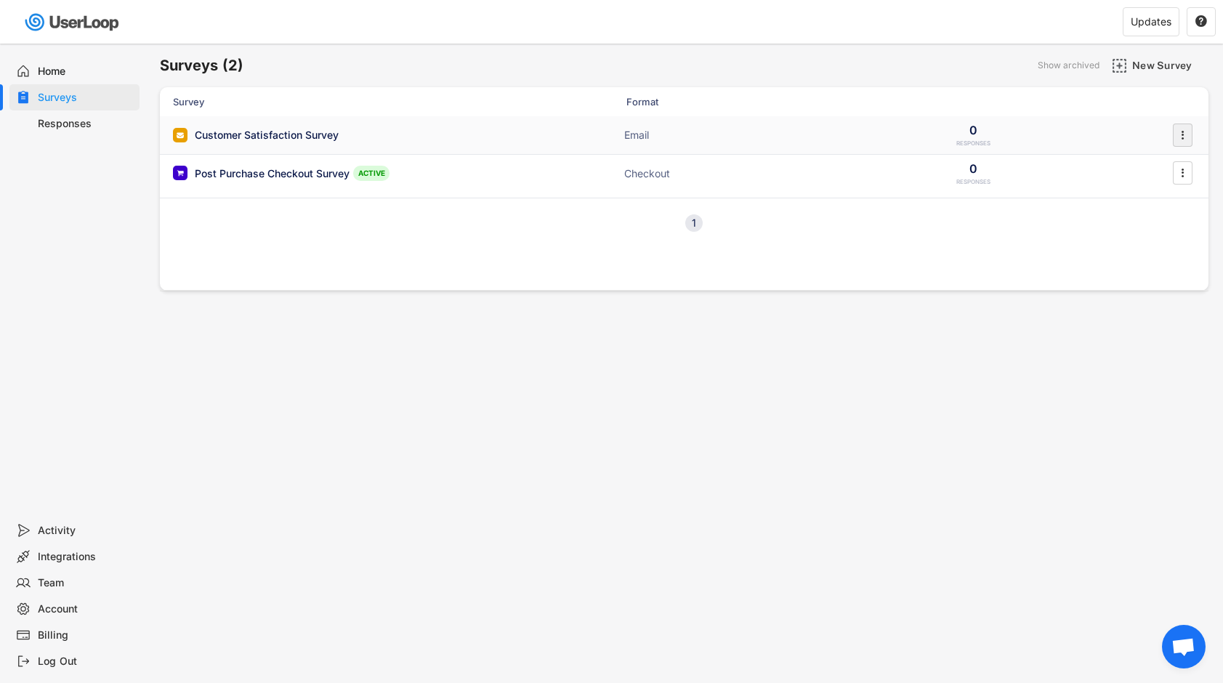
click at [1182, 132] on text "" at bounding box center [1183, 134] width 3 height 15
click at [57, 65] on div "Home" at bounding box center [86, 72] width 96 height 14
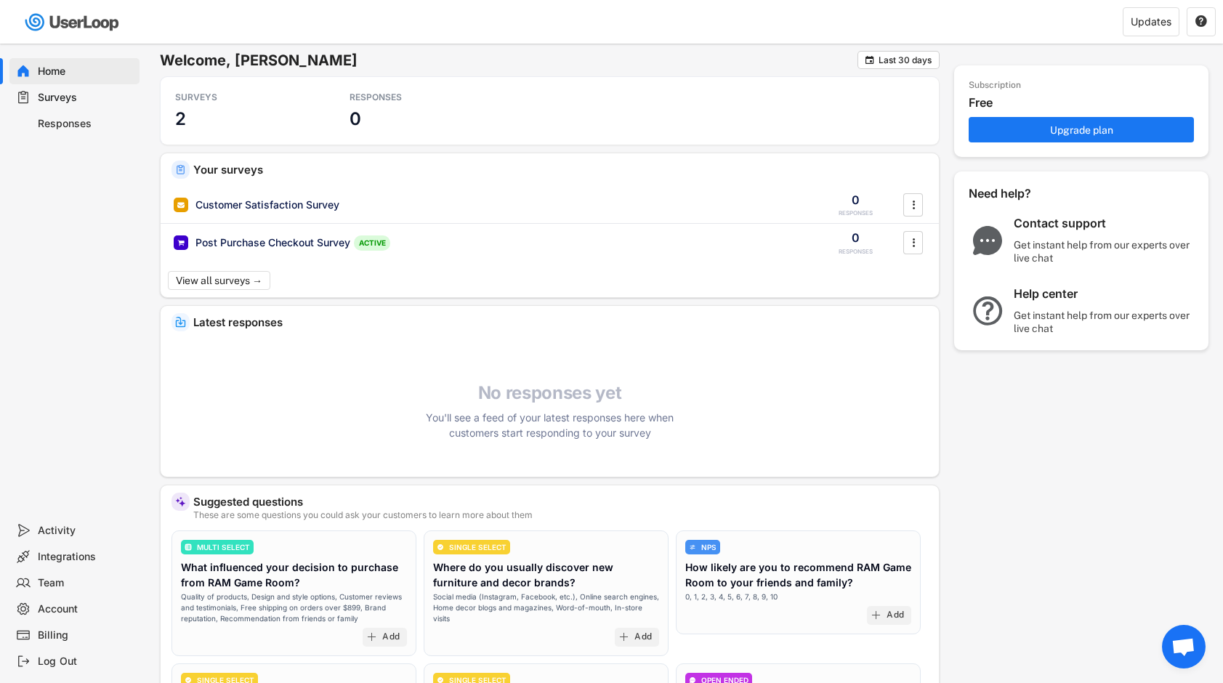
type input "Thank you for your response."
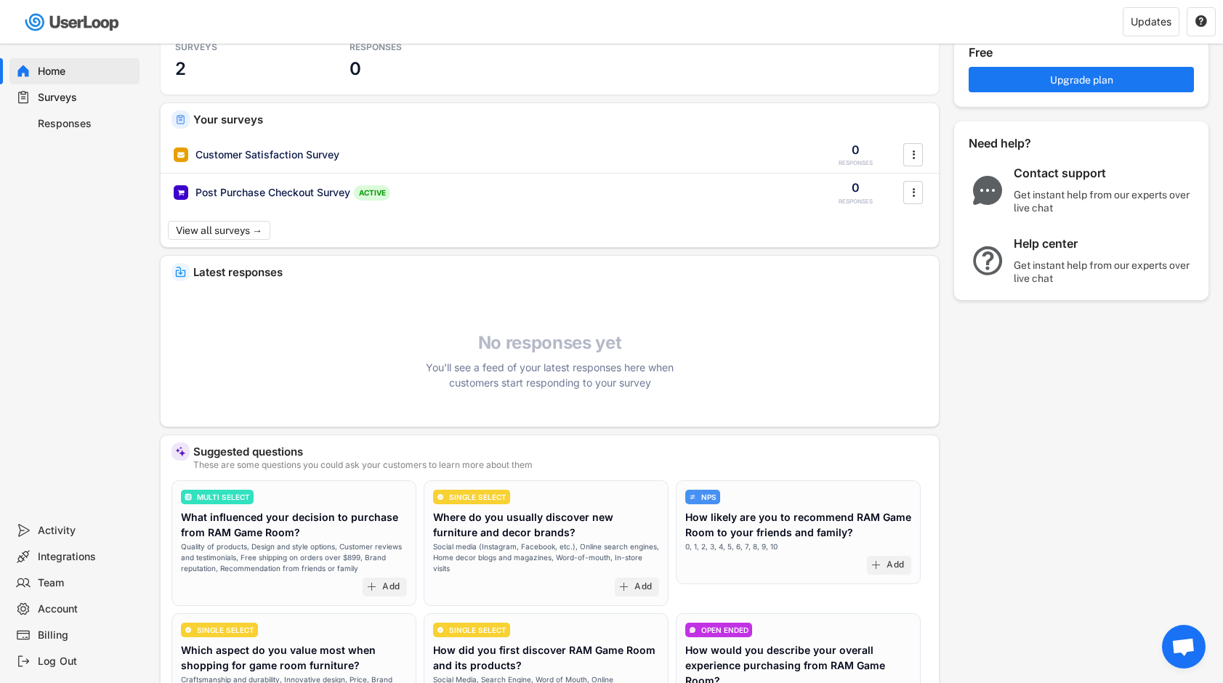
scroll to position [64, 0]
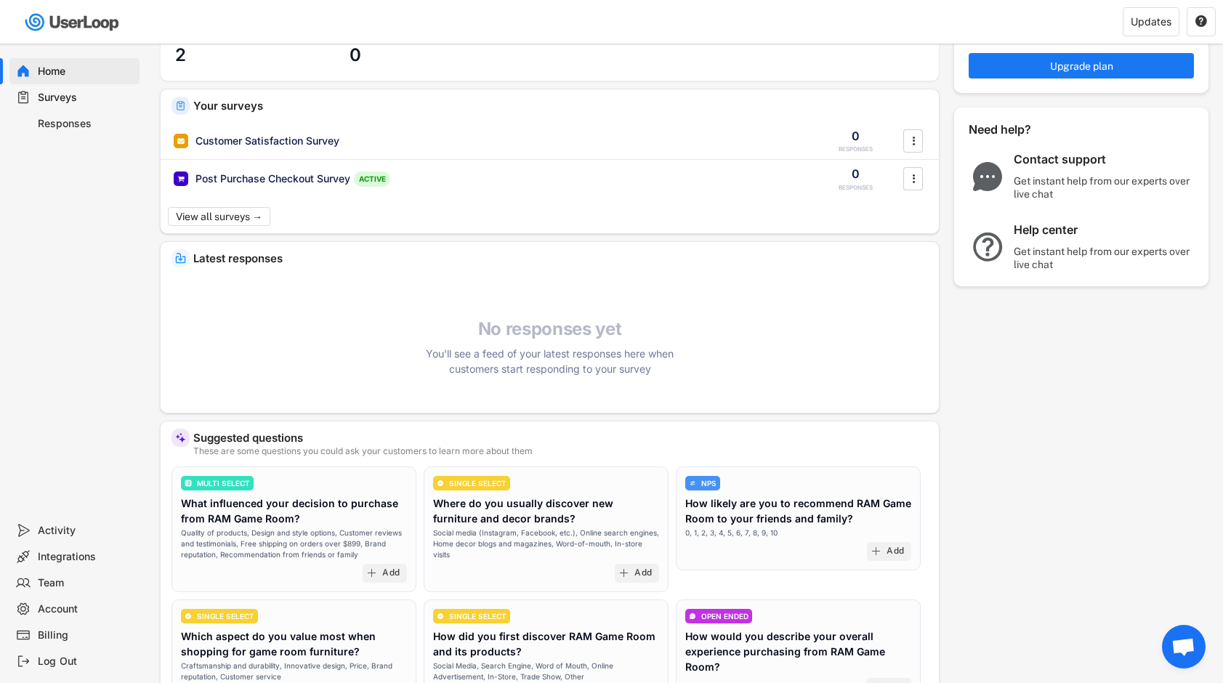
click at [60, 581] on div "Team" at bounding box center [86, 583] width 96 height 14
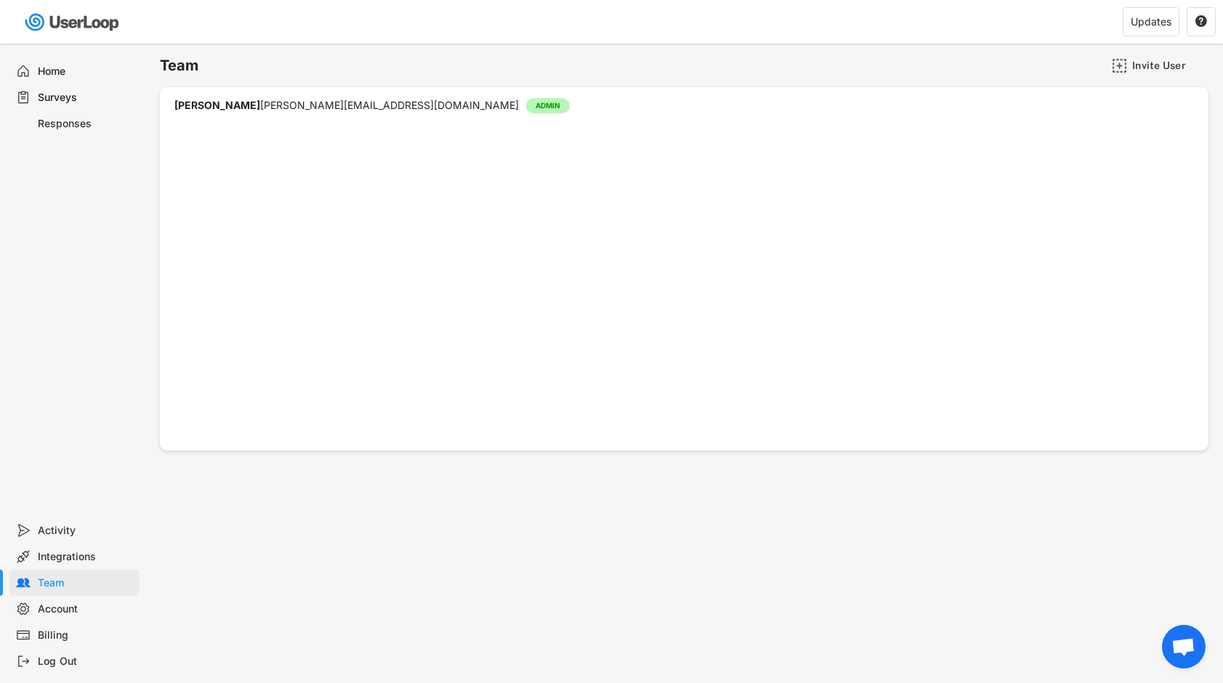
click at [55, 602] on div "Account" at bounding box center [86, 609] width 96 height 14
select select ""en""
select select ""1_week""
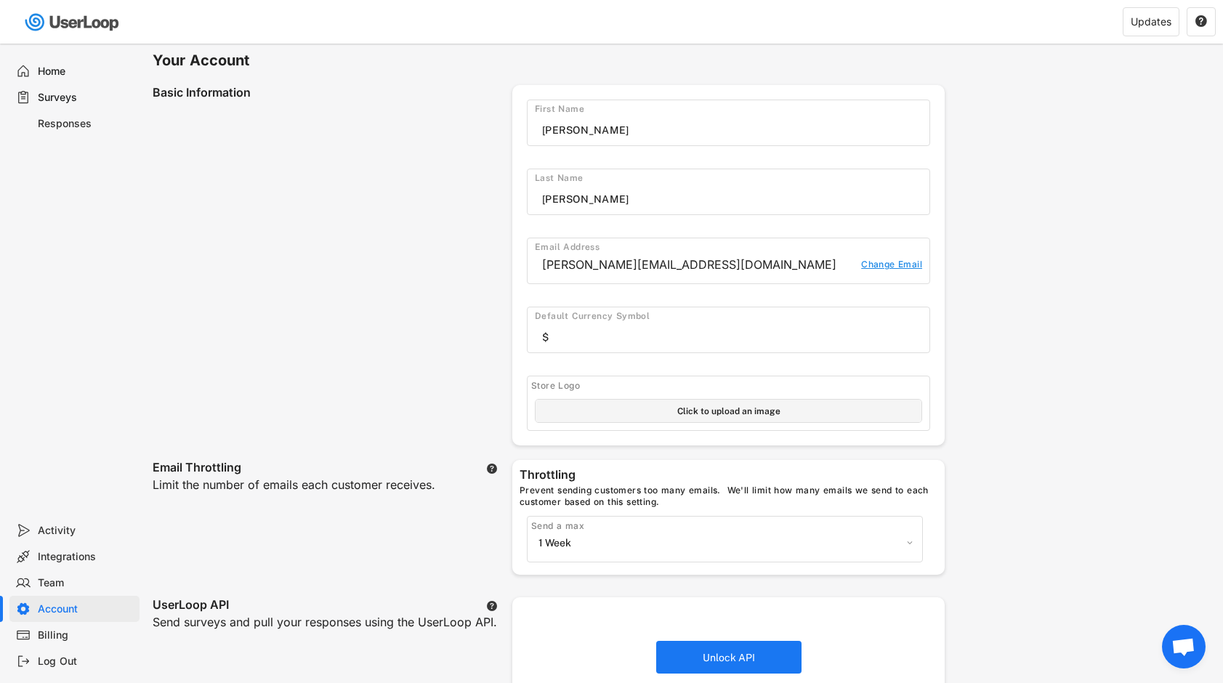
click at [59, 633] on div "Billing" at bounding box center [86, 636] width 96 height 14
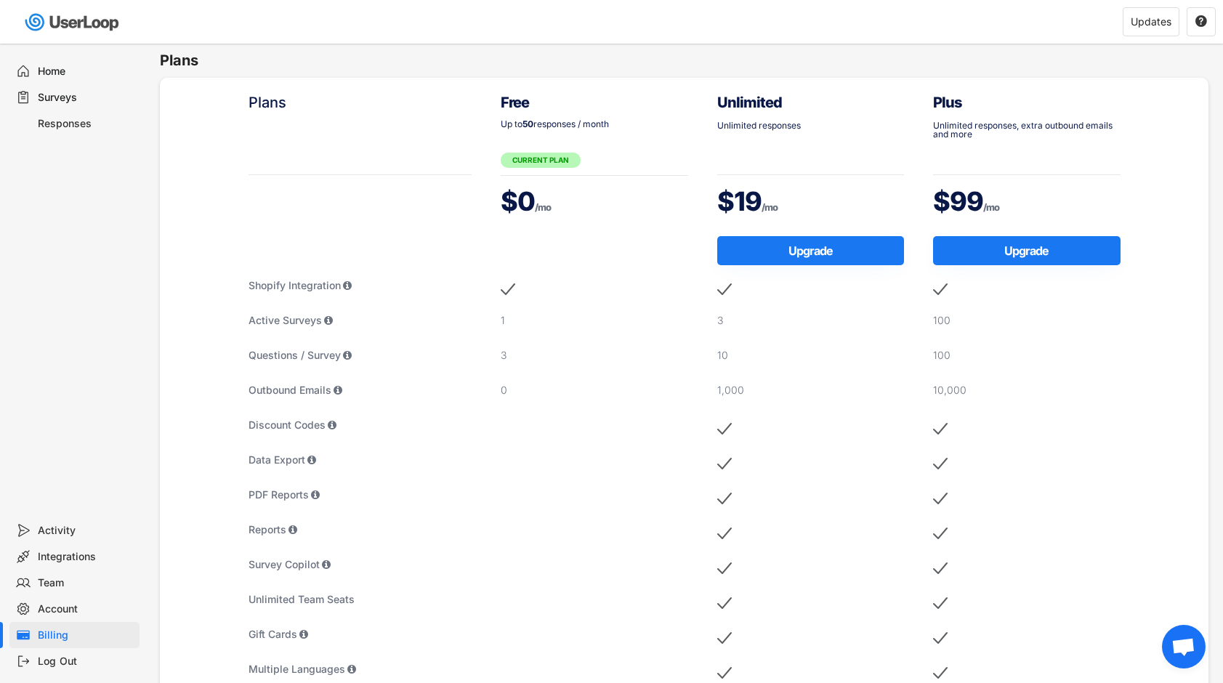
click at [51, 68] on div "Home" at bounding box center [86, 72] width 96 height 14
